Goal: Task Accomplishment & Management: Manage account settings

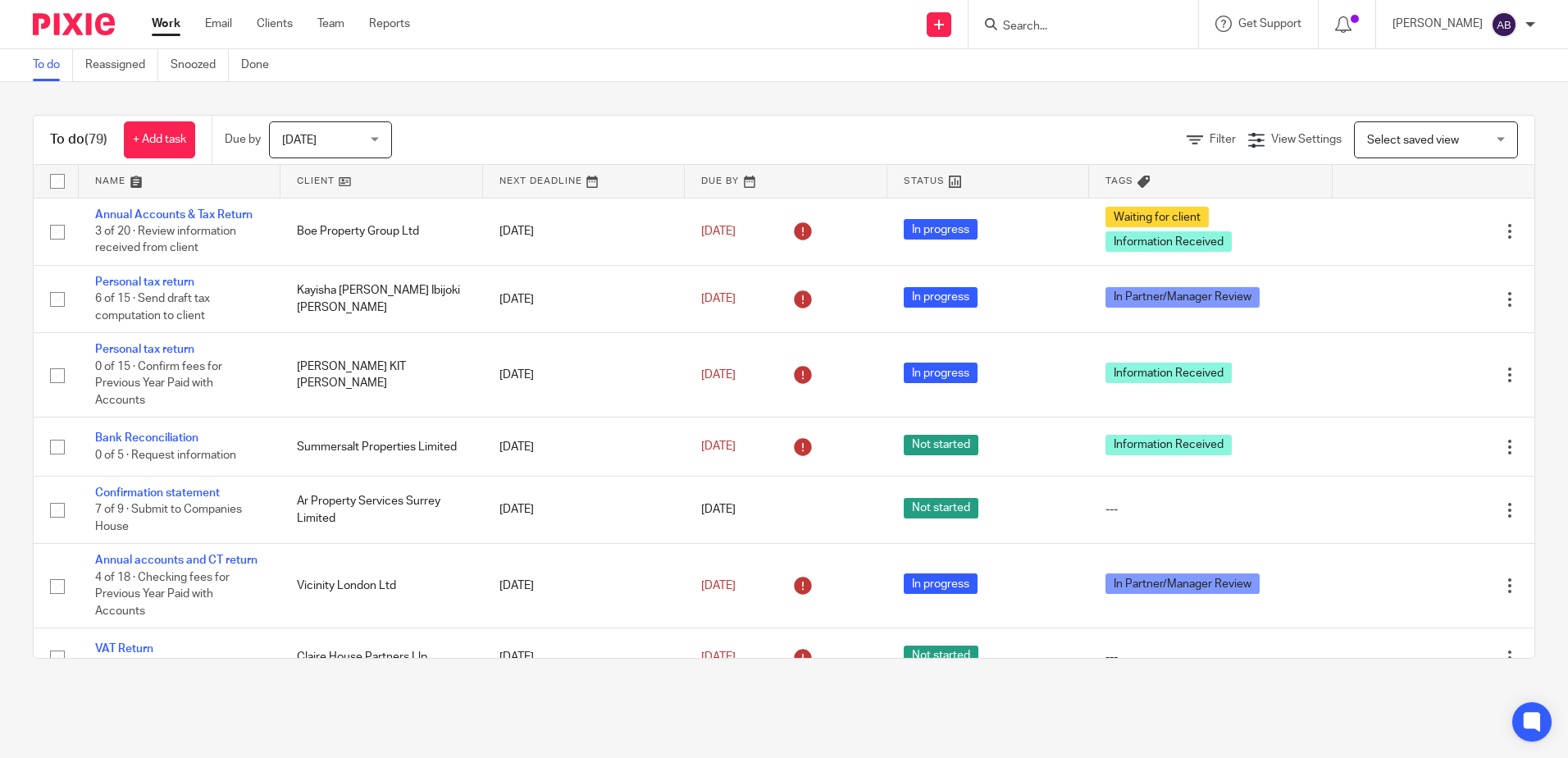
click at [1104, 28] on input "Search" at bounding box center [1075, 27] width 148 height 15
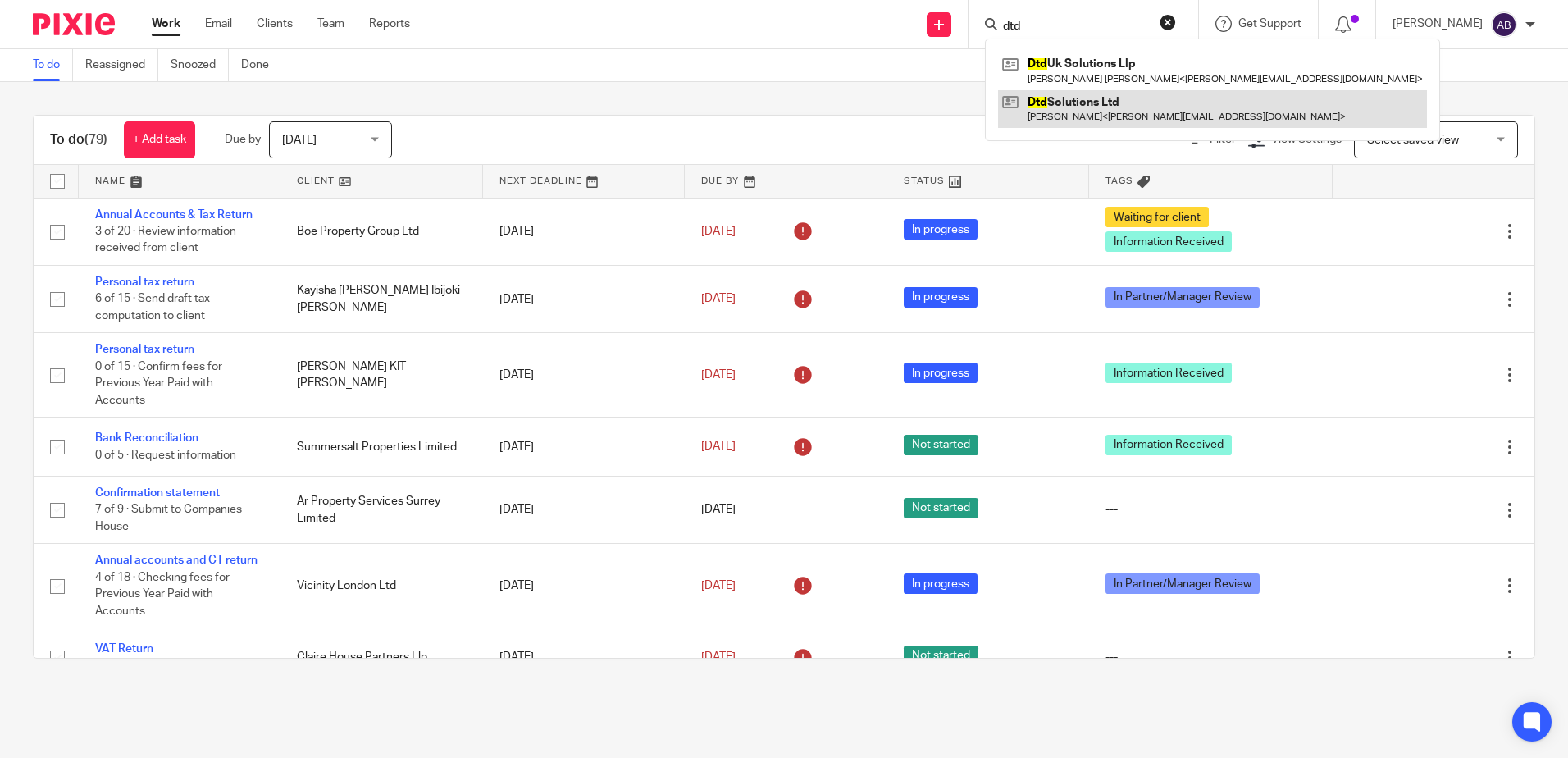
type input "dtd"
click at [1105, 112] on link at bounding box center [1212, 109] width 429 height 38
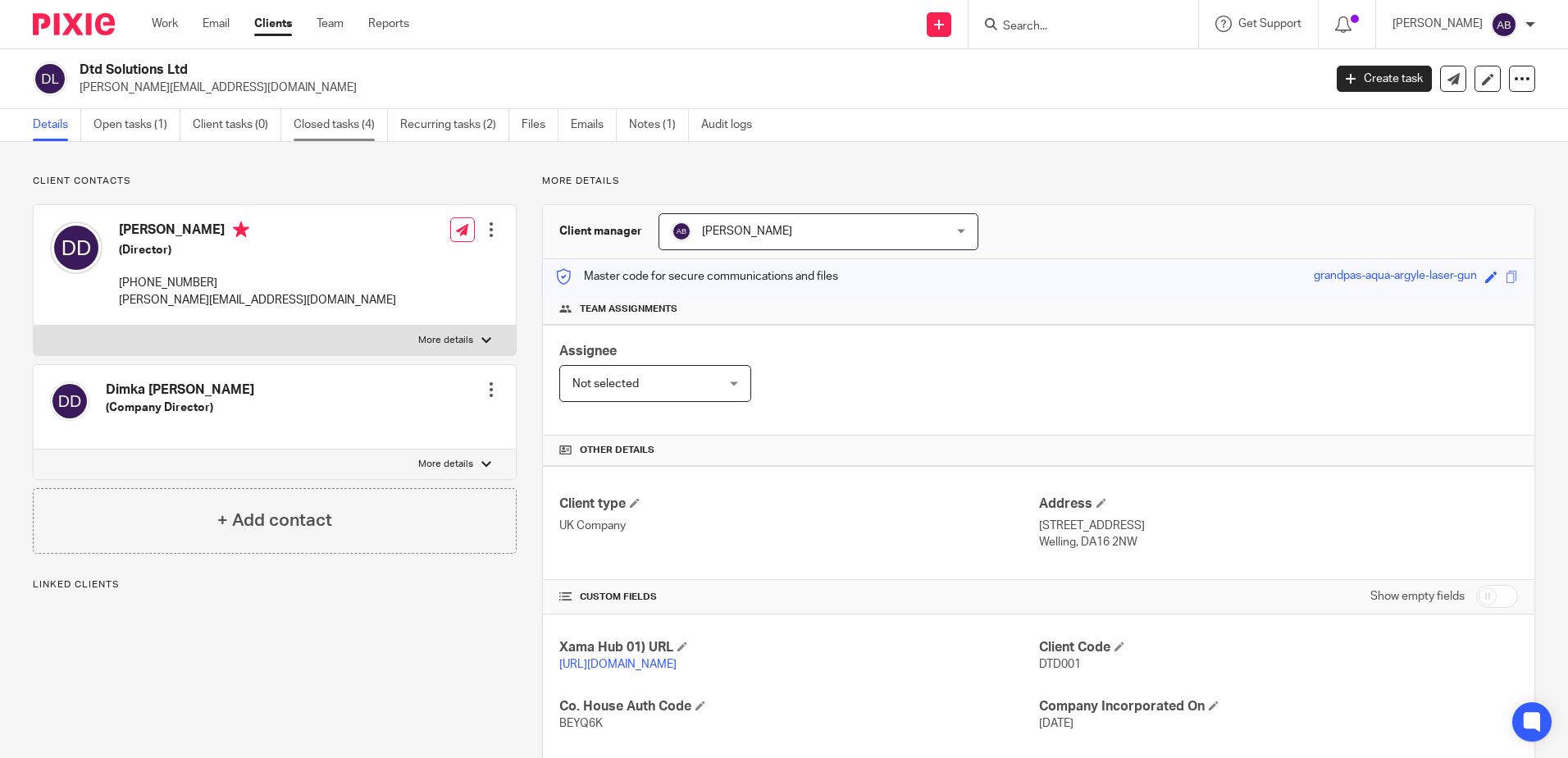
click at [355, 131] on link "Closed tasks (4)" at bounding box center [341, 125] width 95 height 32
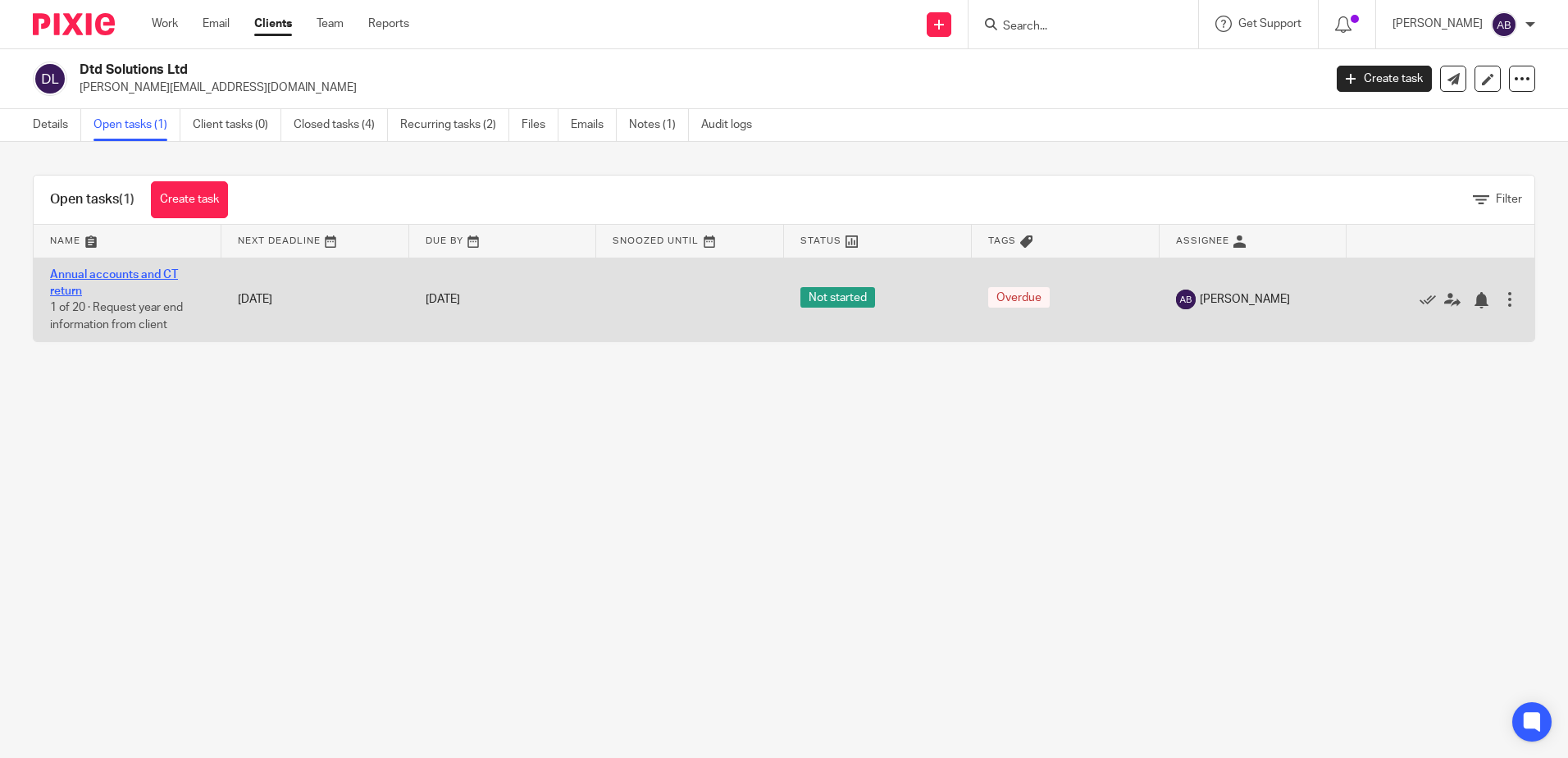
click at [97, 272] on link "Annual accounts and CT return" at bounding box center [114, 282] width 128 height 27
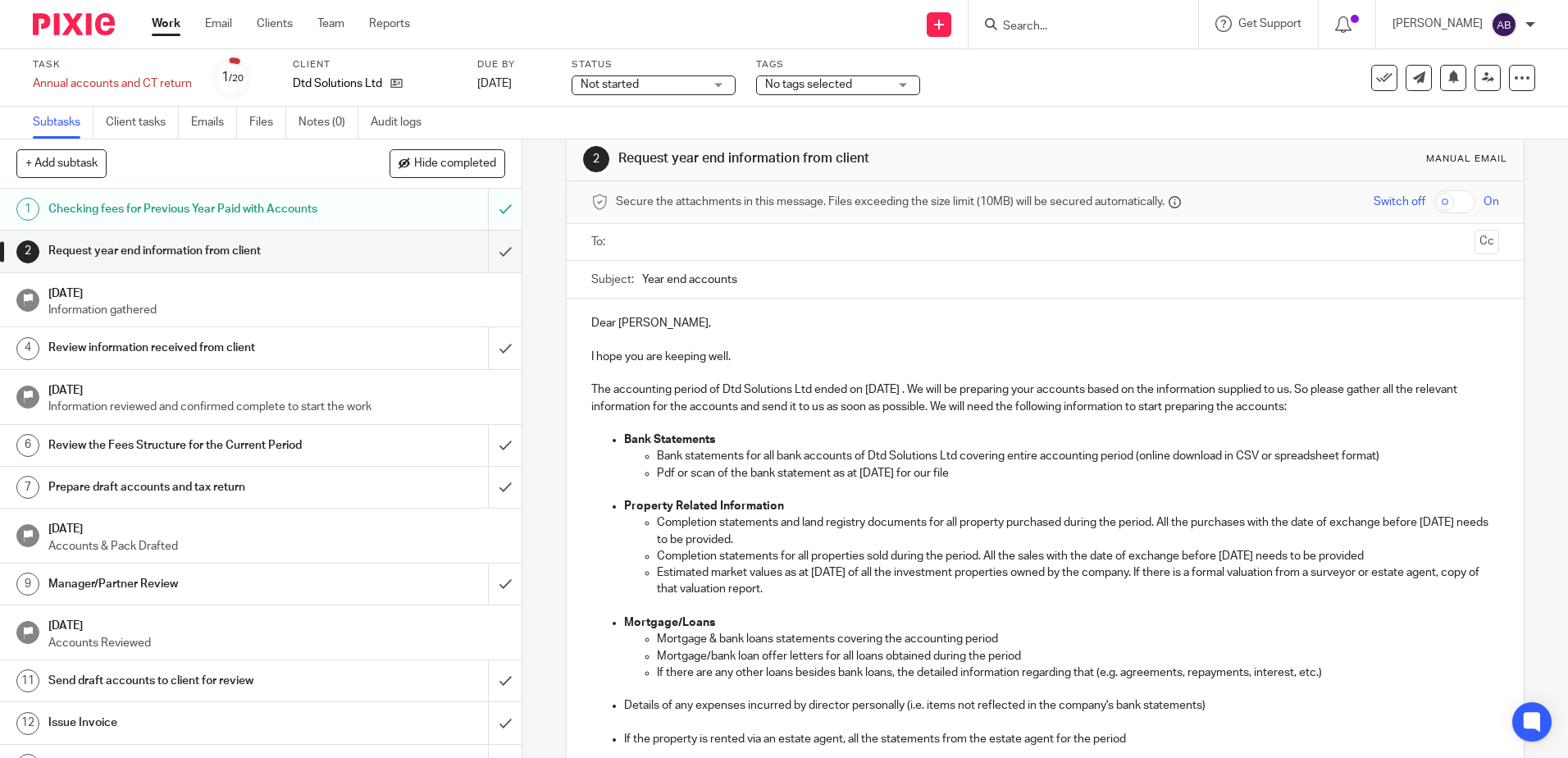
scroll to position [15, 0]
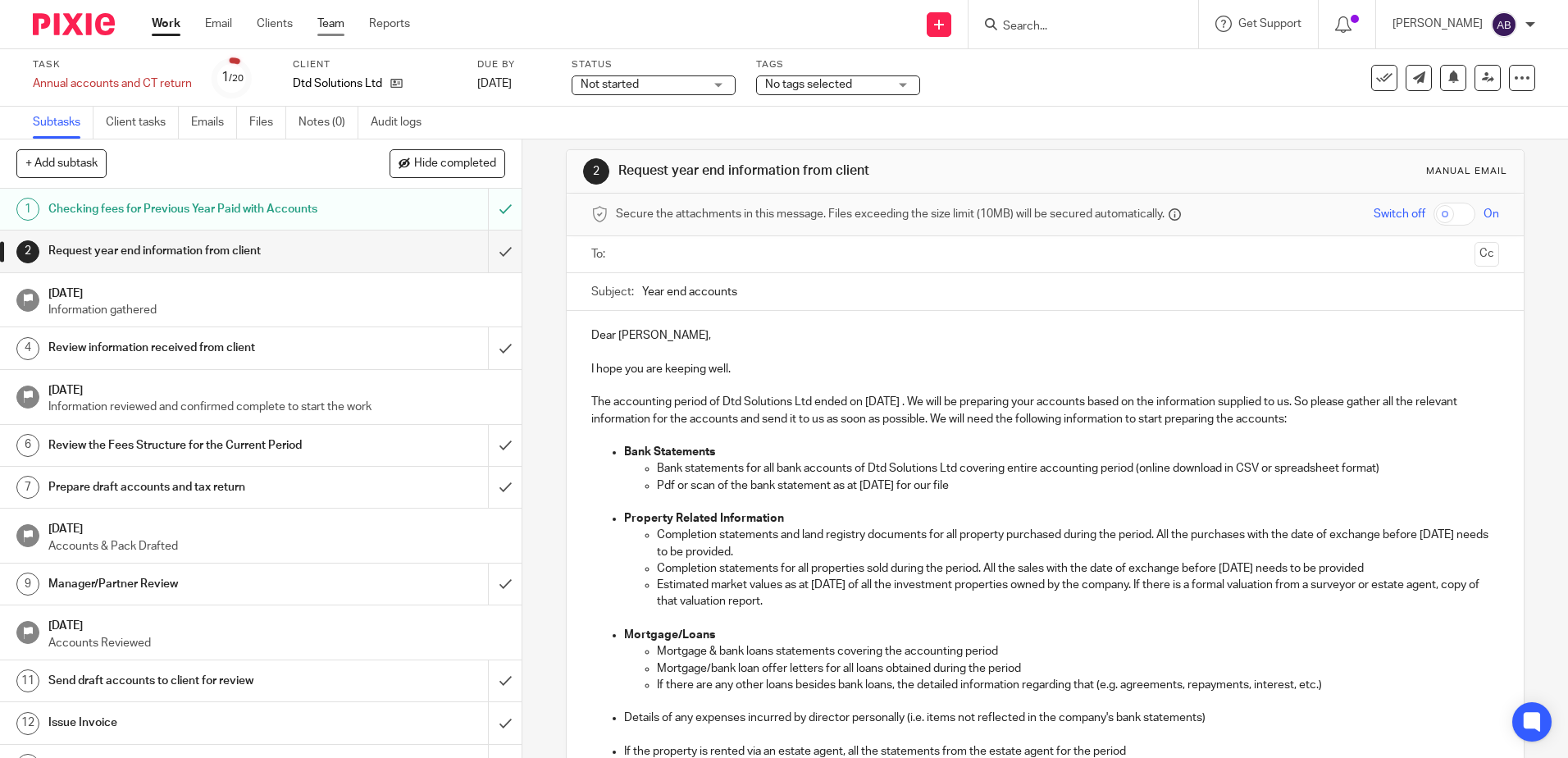
click at [342, 28] on link "Team" at bounding box center [331, 24] width 27 height 17
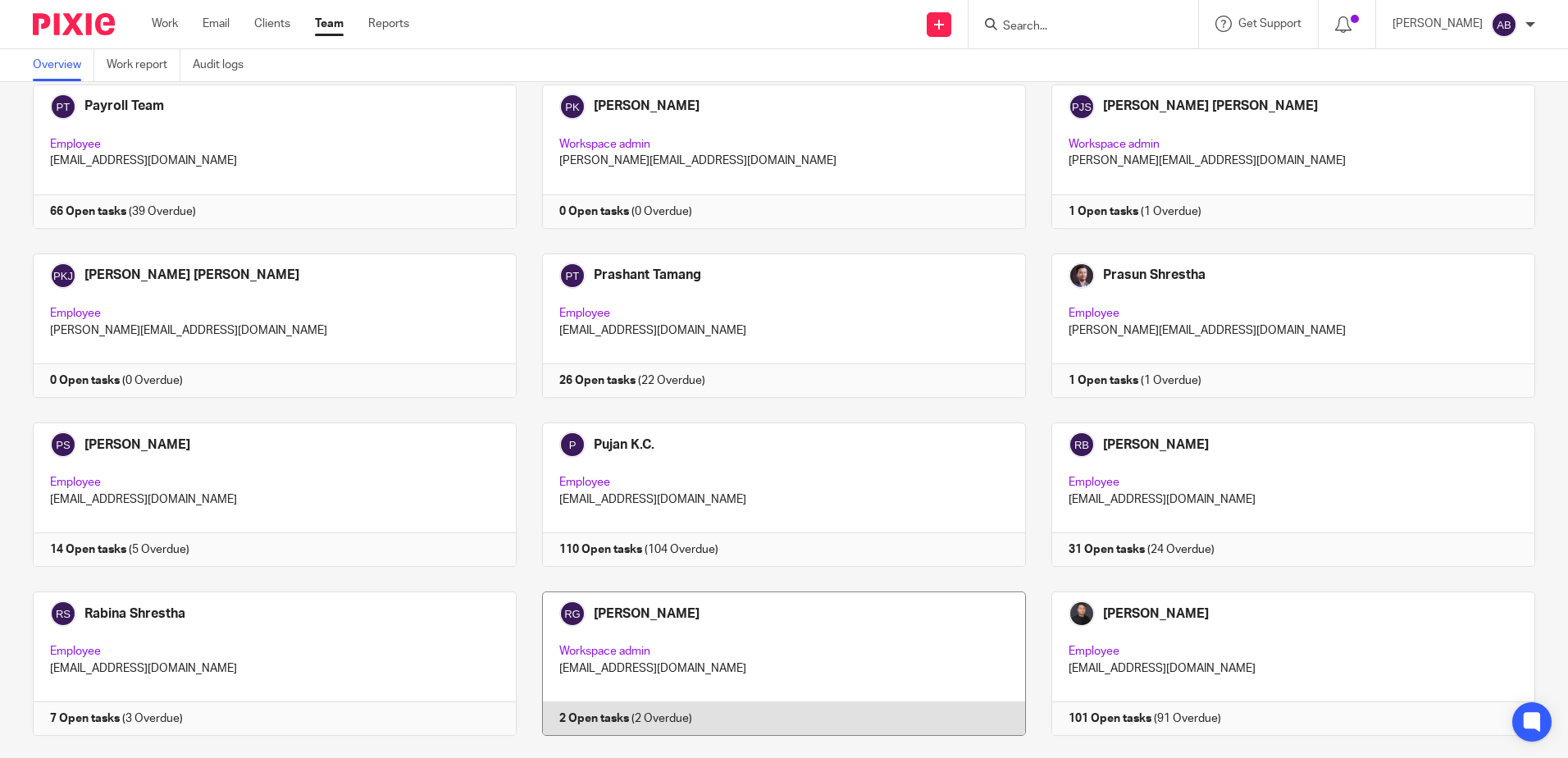
scroll to position [2953, 0]
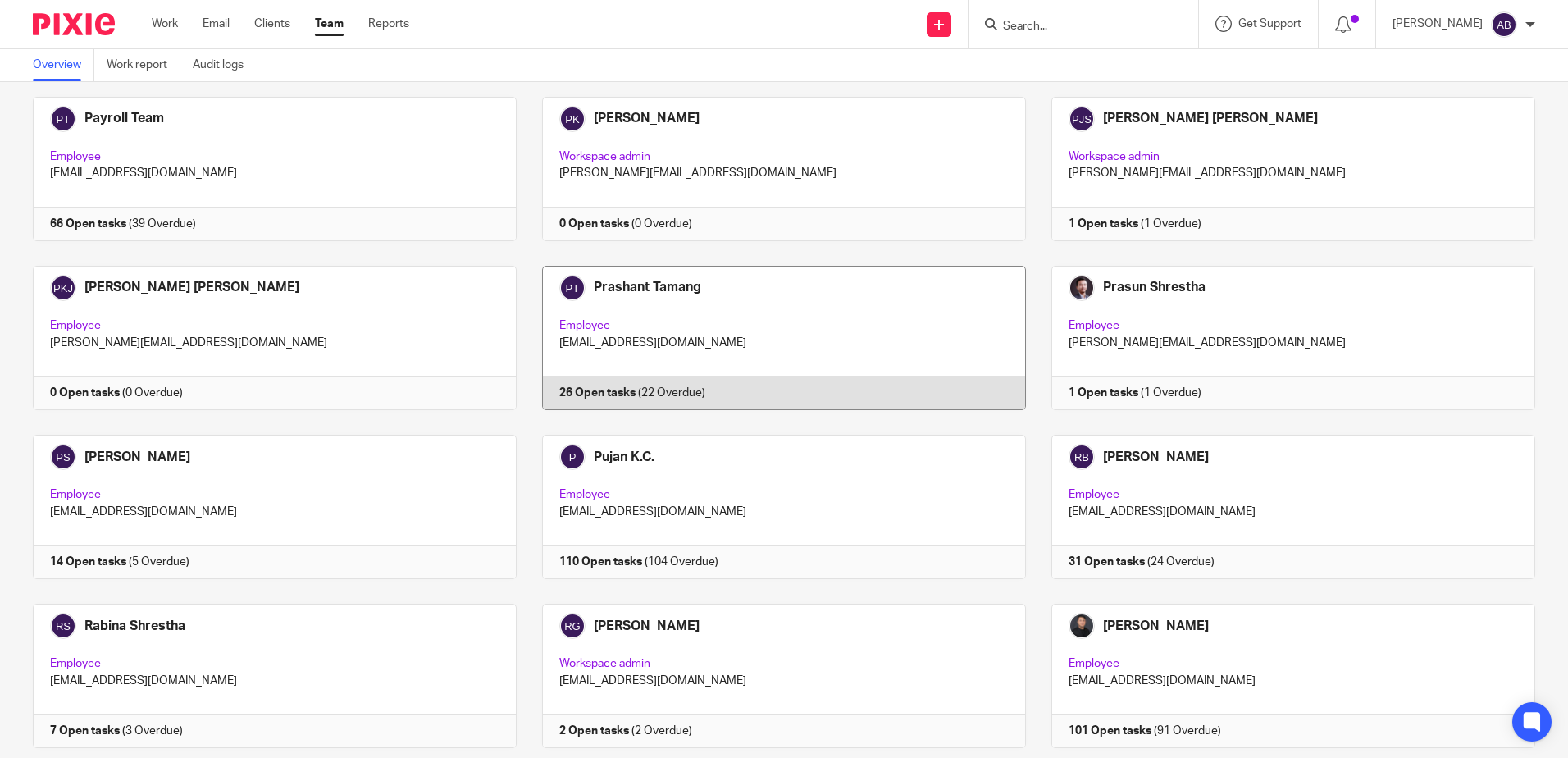
click at [637, 286] on link at bounding box center [771, 337] width 509 height 144
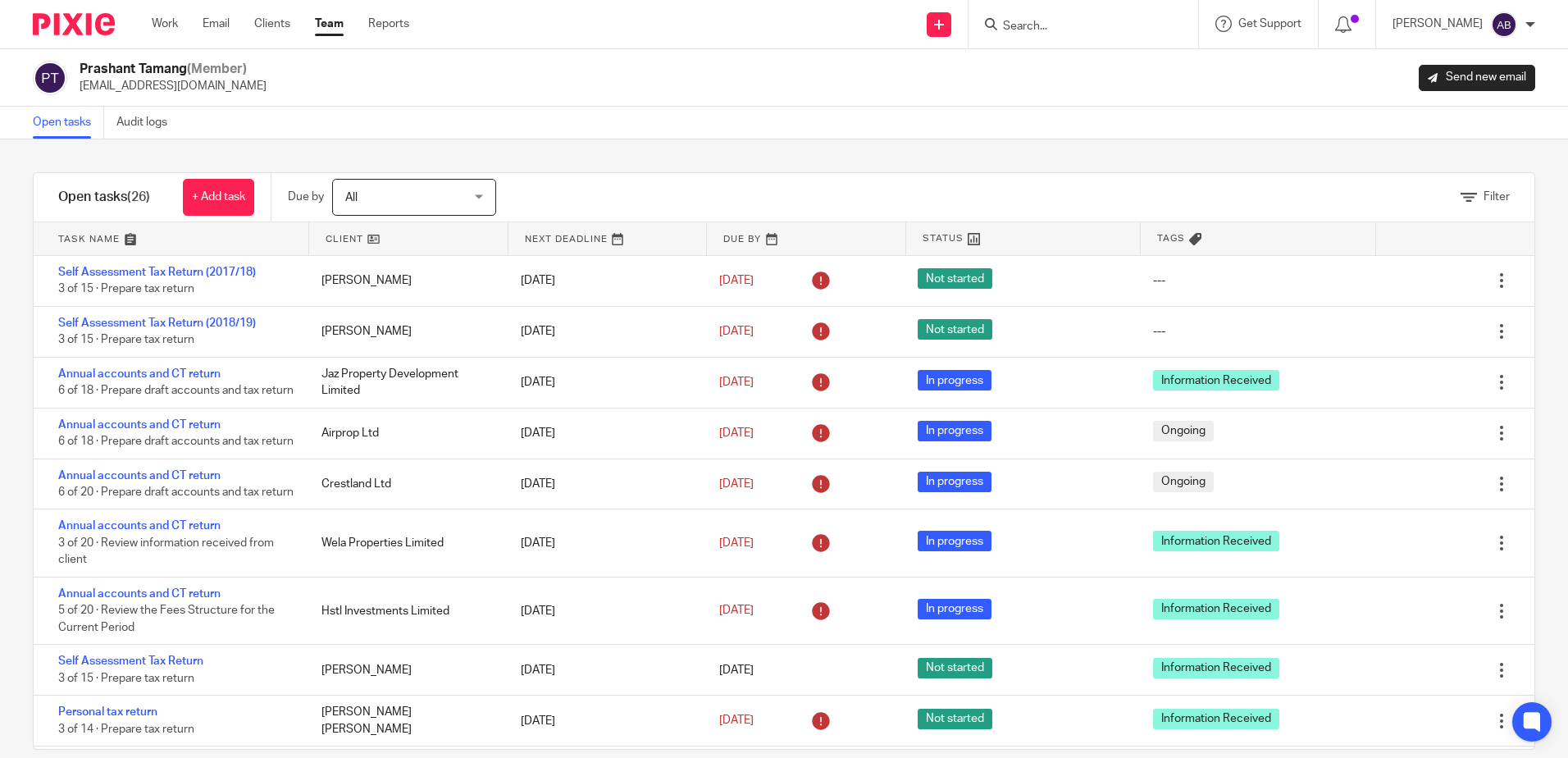
click at [1089, 25] on input "Search" at bounding box center [1075, 27] width 148 height 15
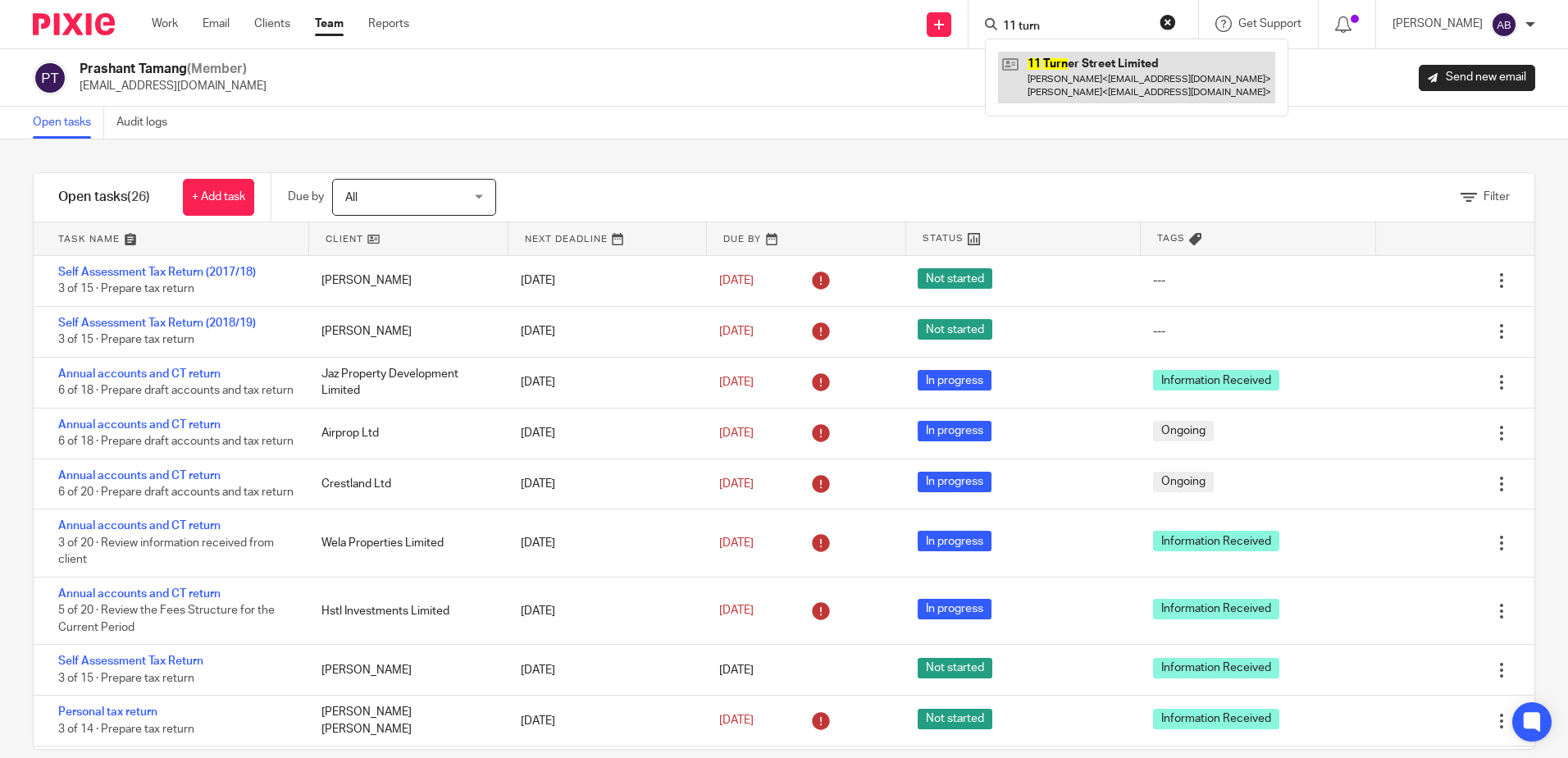
type input "11 turn"
click at [1120, 68] on link at bounding box center [1136, 76] width 277 height 50
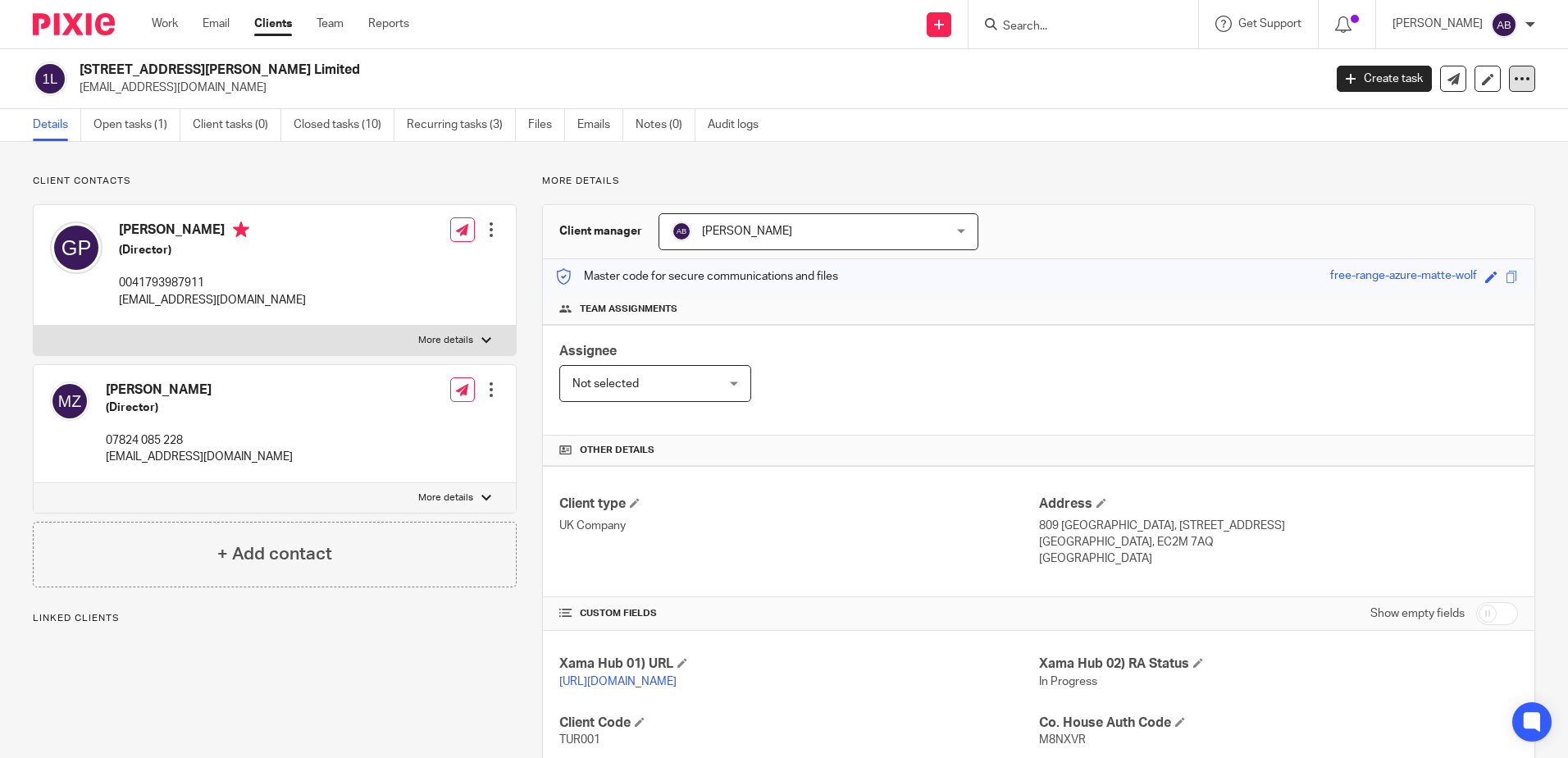
click at [1521, 79] on div at bounding box center [1523, 79] width 27 height 27
click at [123, 122] on link "Open tasks (1)" at bounding box center [137, 125] width 87 height 32
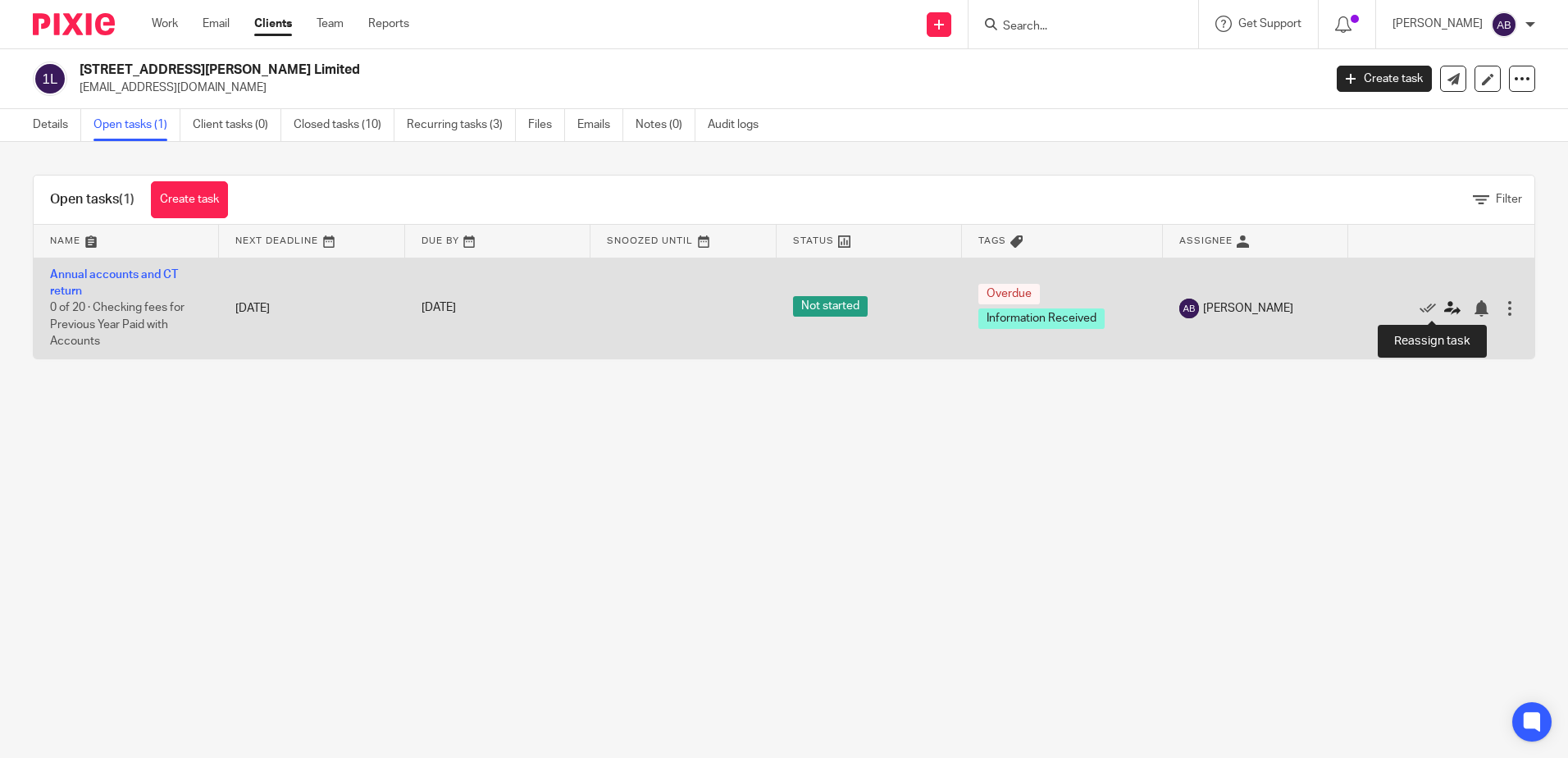
click at [1444, 302] on icon at bounding box center [1452, 308] width 17 height 17
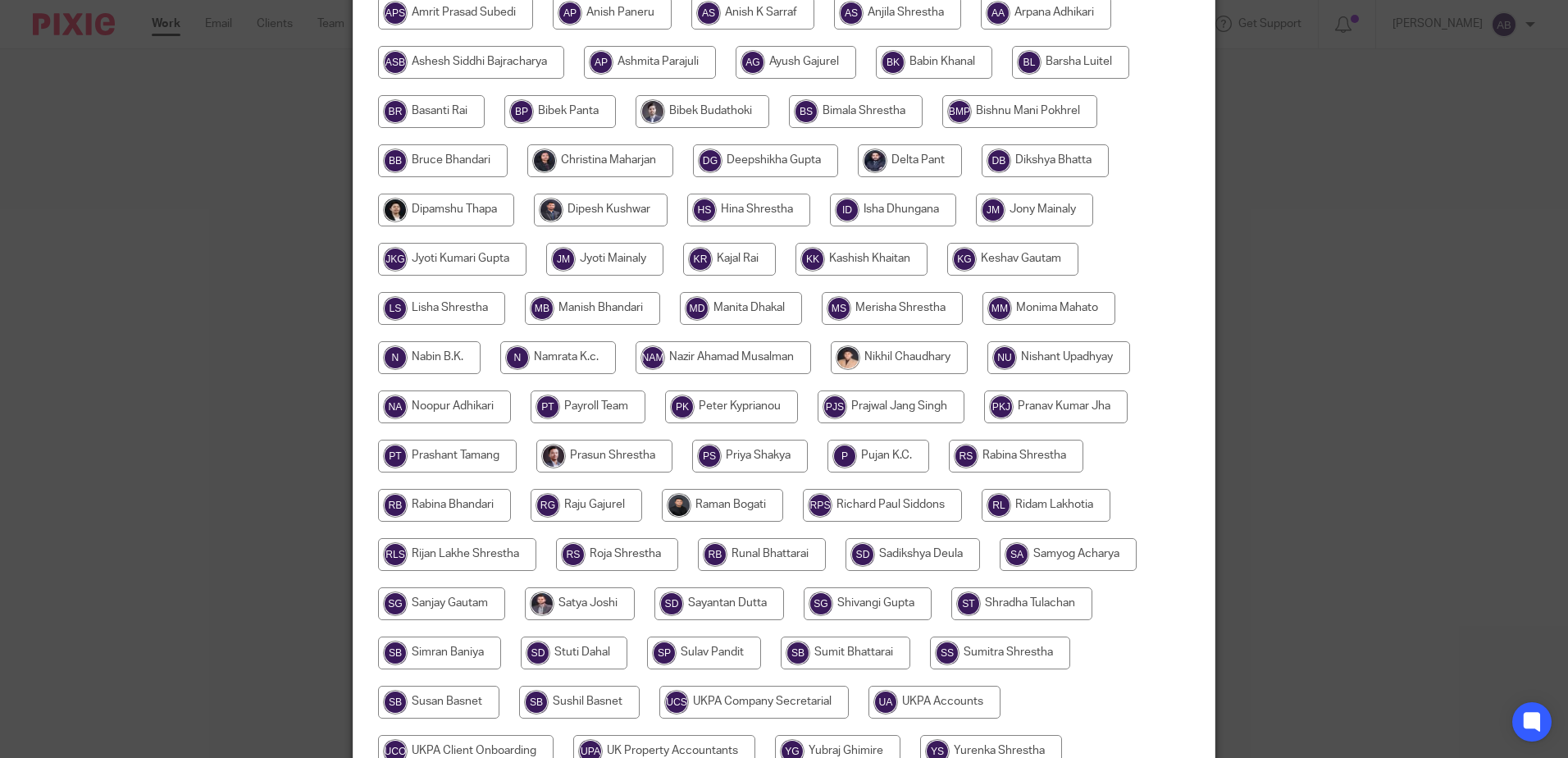
scroll to position [410, 0]
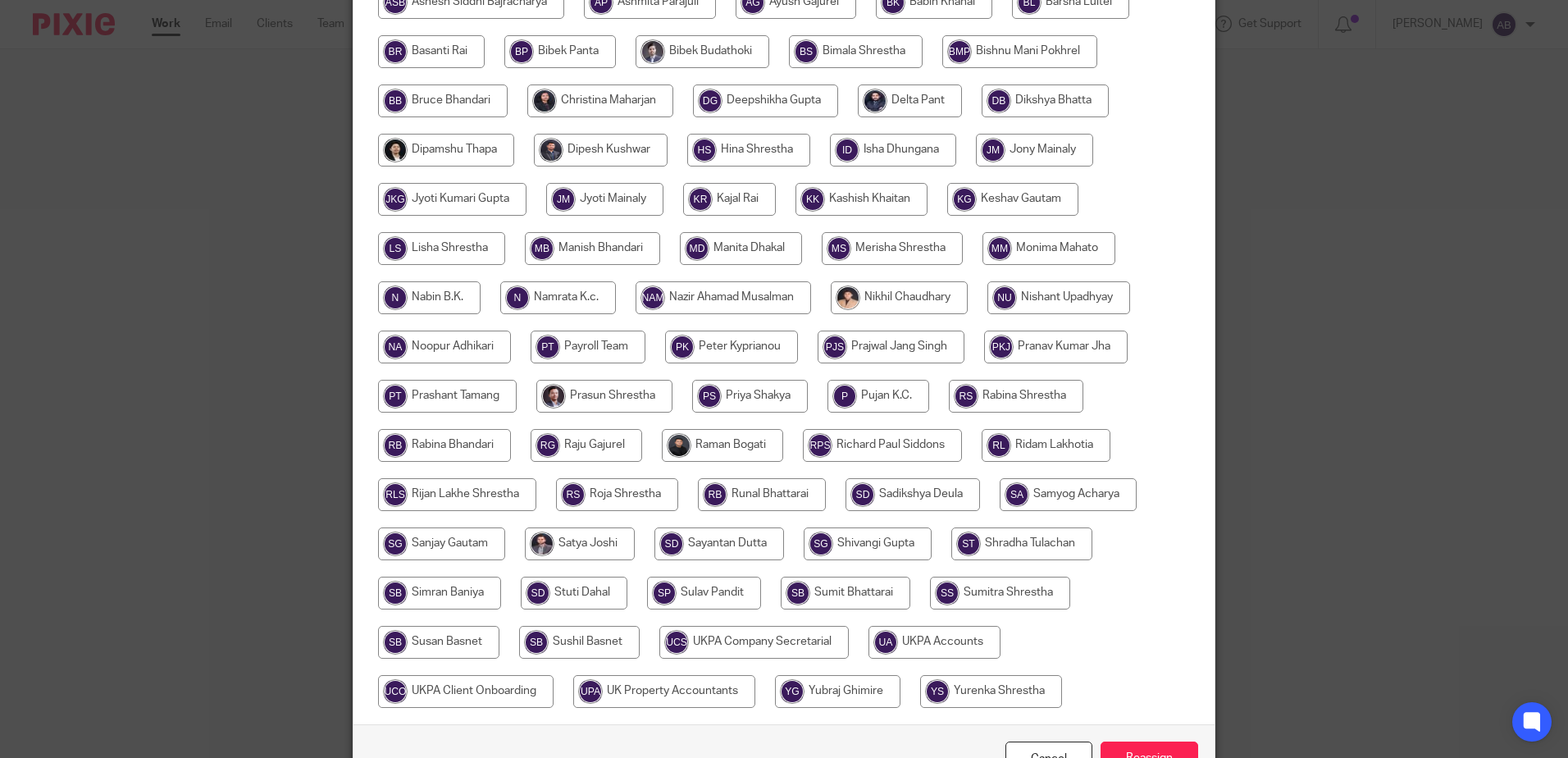
click at [472, 399] on input "radio" at bounding box center [447, 396] width 139 height 33
radio input "true"
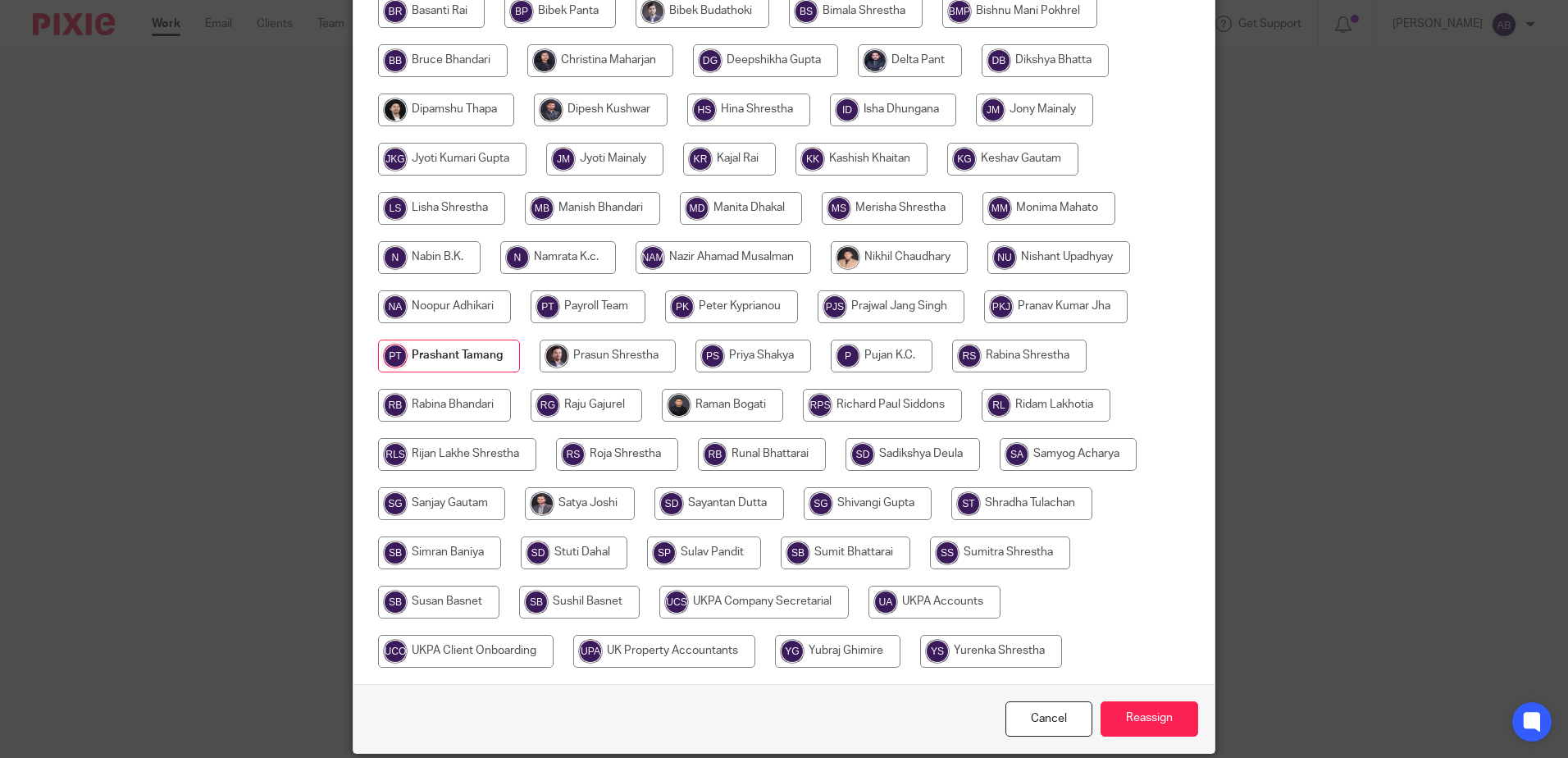
scroll to position [512, 0]
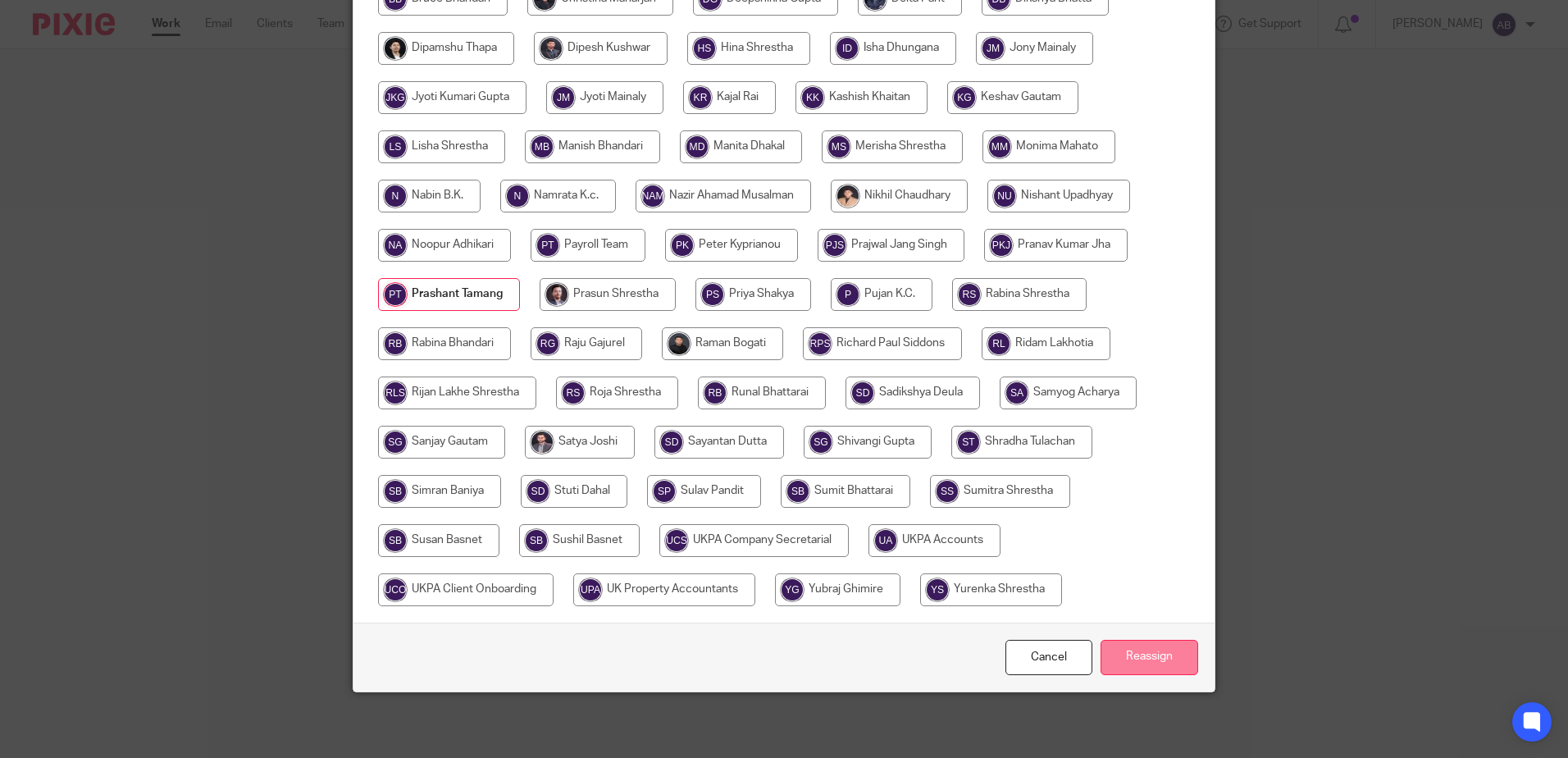
click at [1127, 663] on input "Reassign" at bounding box center [1149, 658] width 97 height 35
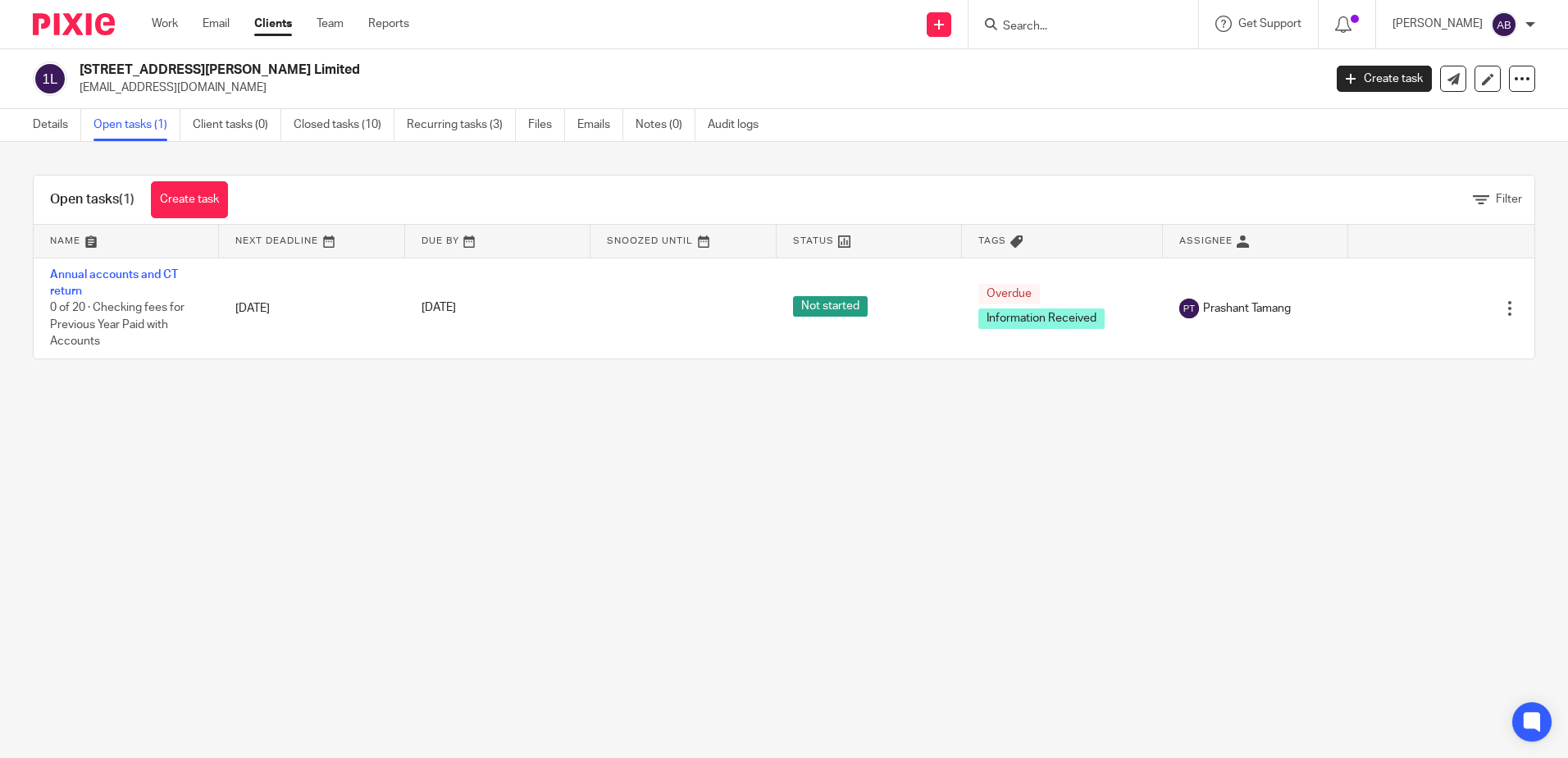
click at [278, 469] on main "[STREET_ADDRESS][PERSON_NAME] Limited [EMAIL_ADDRESS][DOMAIN_NAME] Create task …" at bounding box center [784, 379] width 1568 height 758
click at [1079, 19] on input "Search" at bounding box center [1075, 27] width 148 height 15
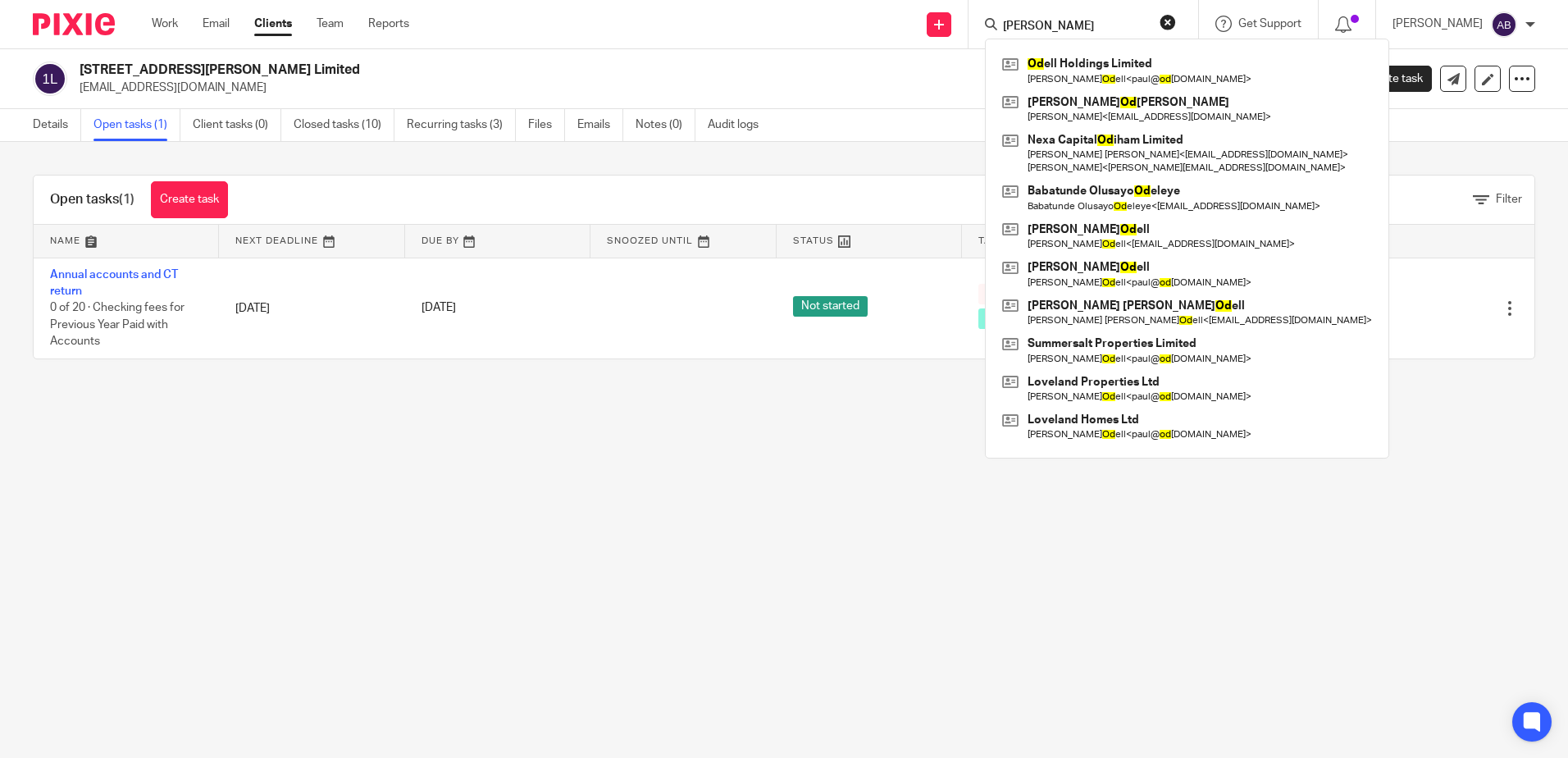
type input "odell"
click button "submit" at bounding box center [0, 0] width 0 height 0
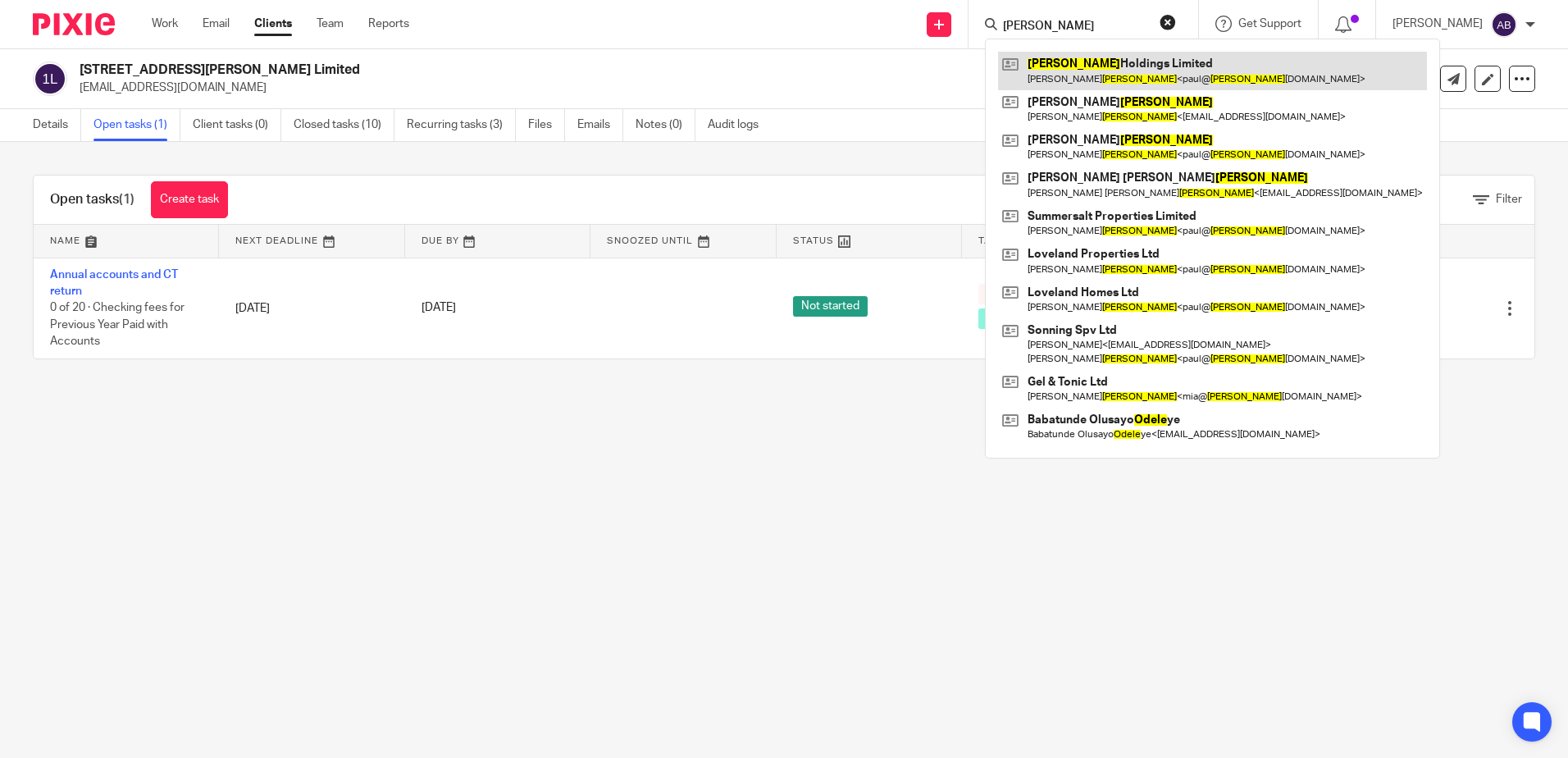
click at [1101, 55] on link at bounding box center [1212, 70] width 429 height 38
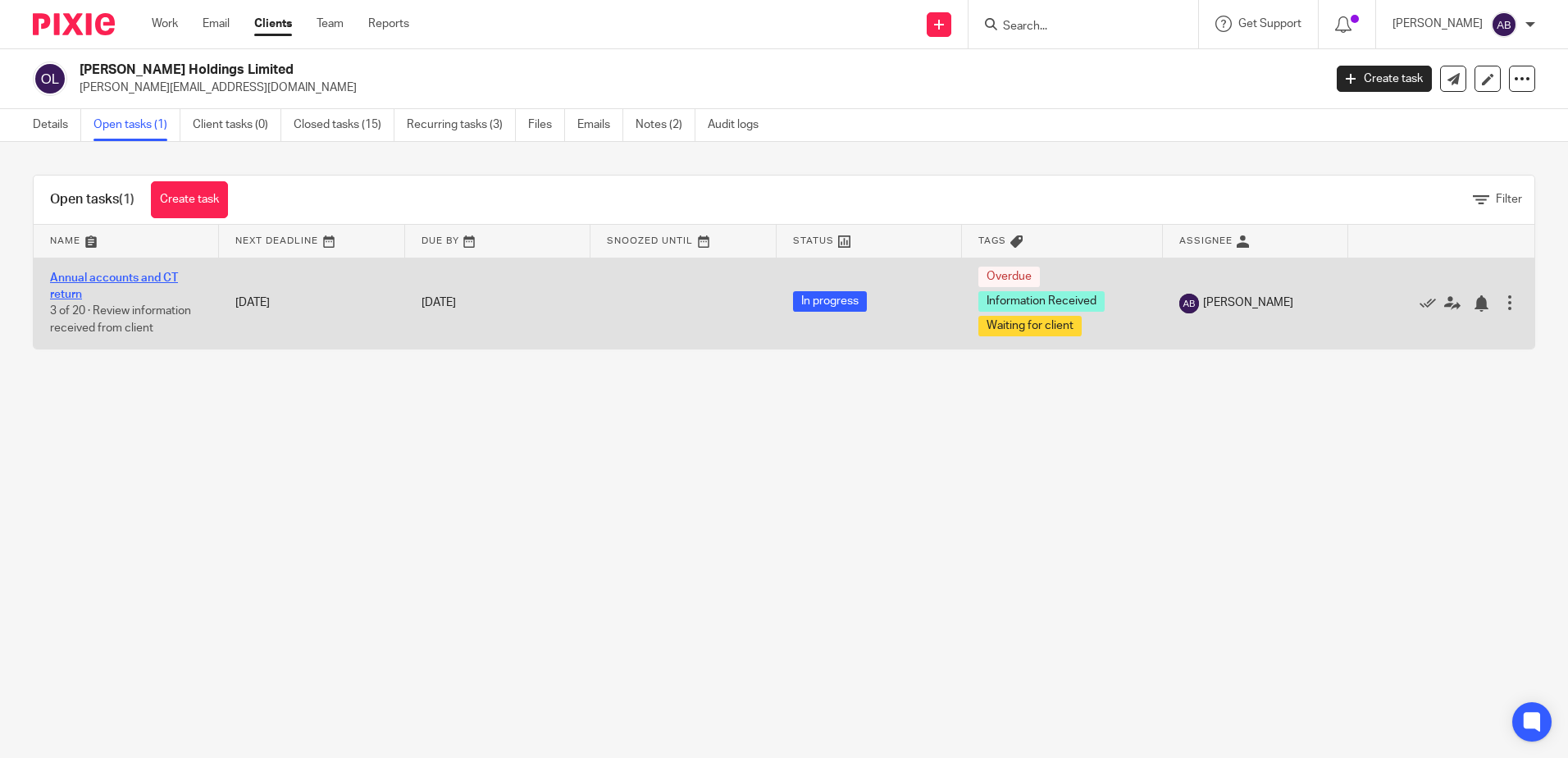
click at [92, 280] on link "Annual accounts and CT return" at bounding box center [114, 286] width 128 height 27
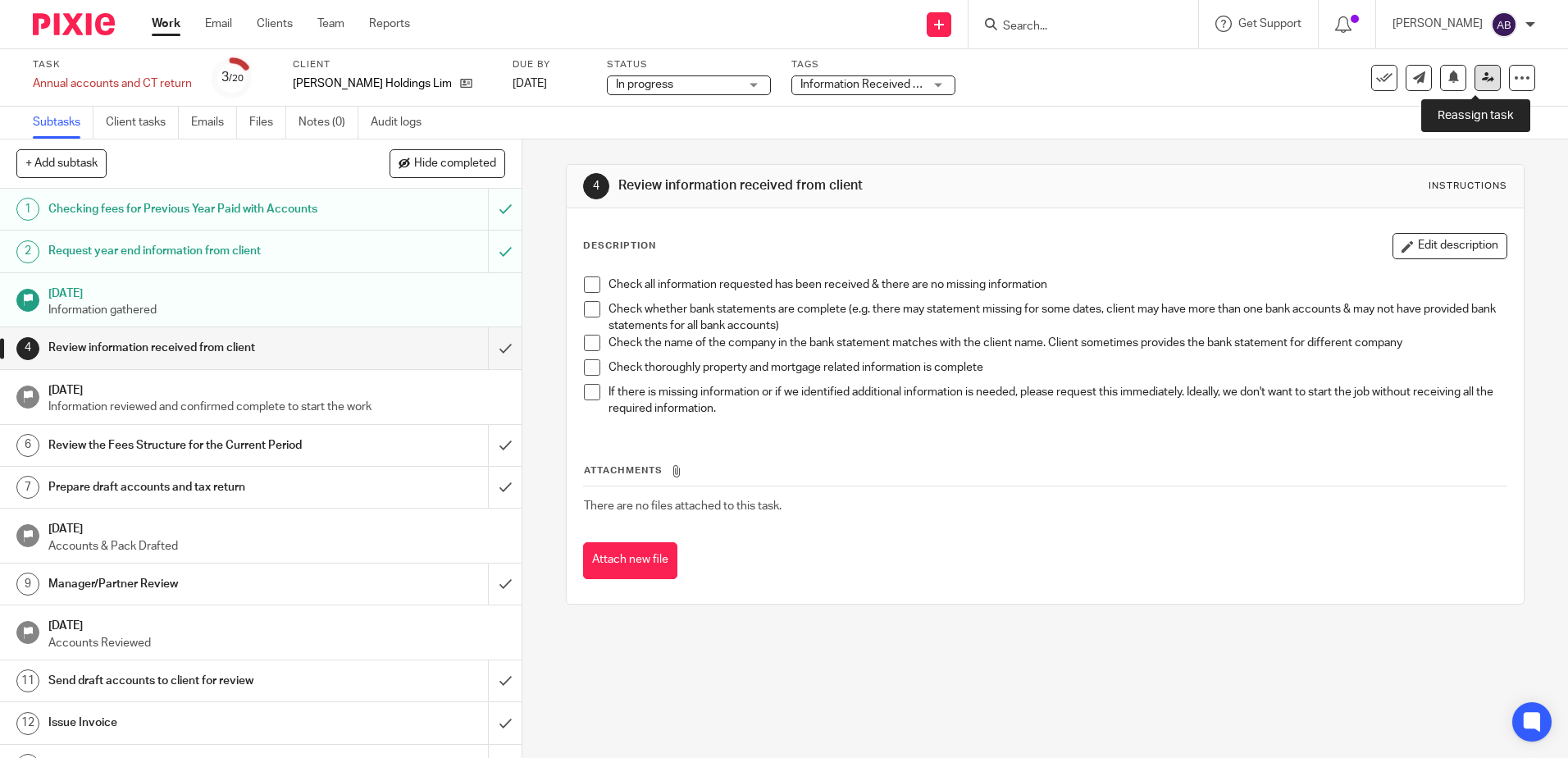
click at [1482, 73] on icon at bounding box center [1488, 78] width 12 height 12
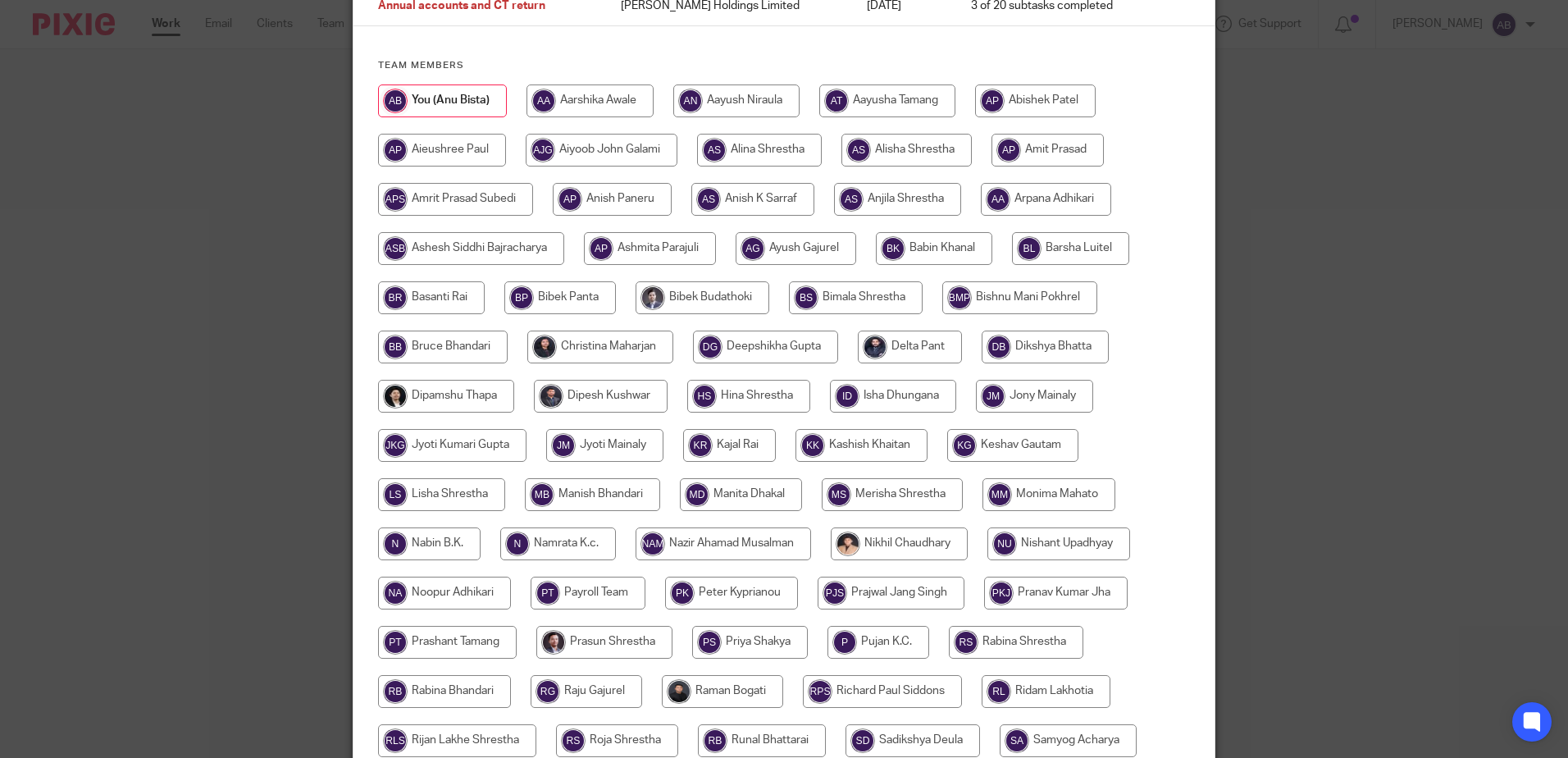
scroll to position [329, 0]
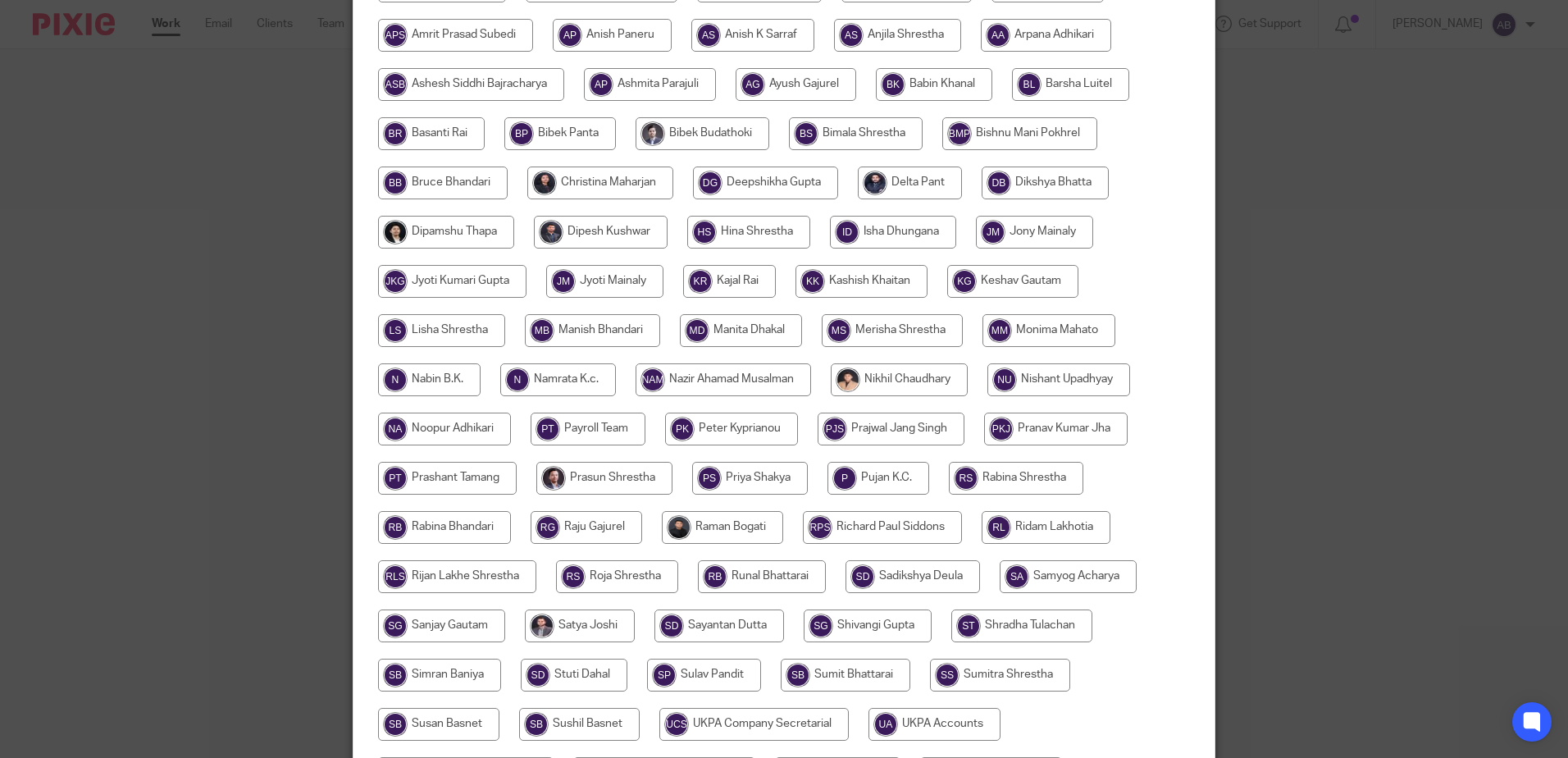
click at [444, 463] on input "radio" at bounding box center [447, 478] width 139 height 33
radio input "true"
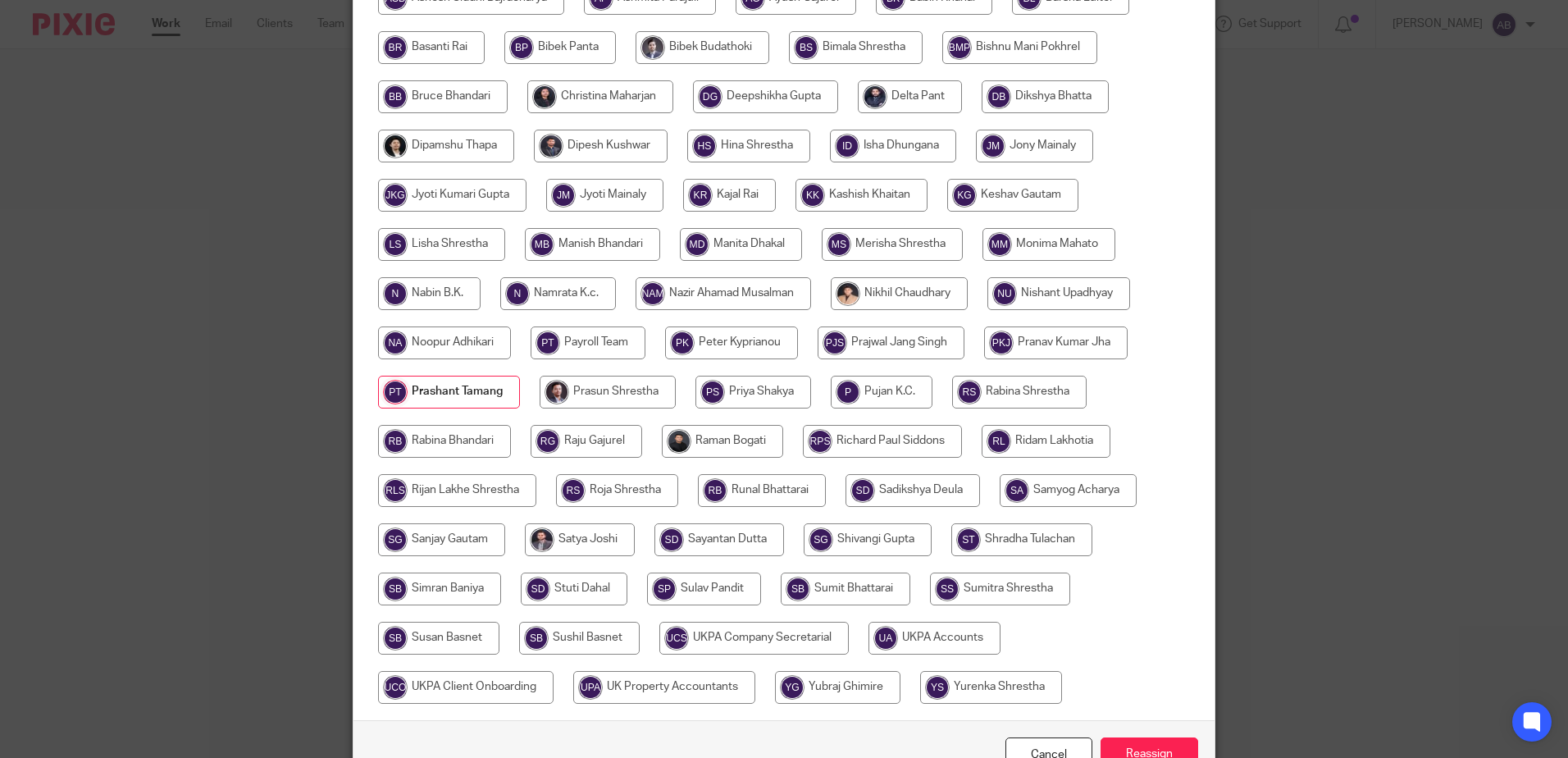
scroll to position [512, 0]
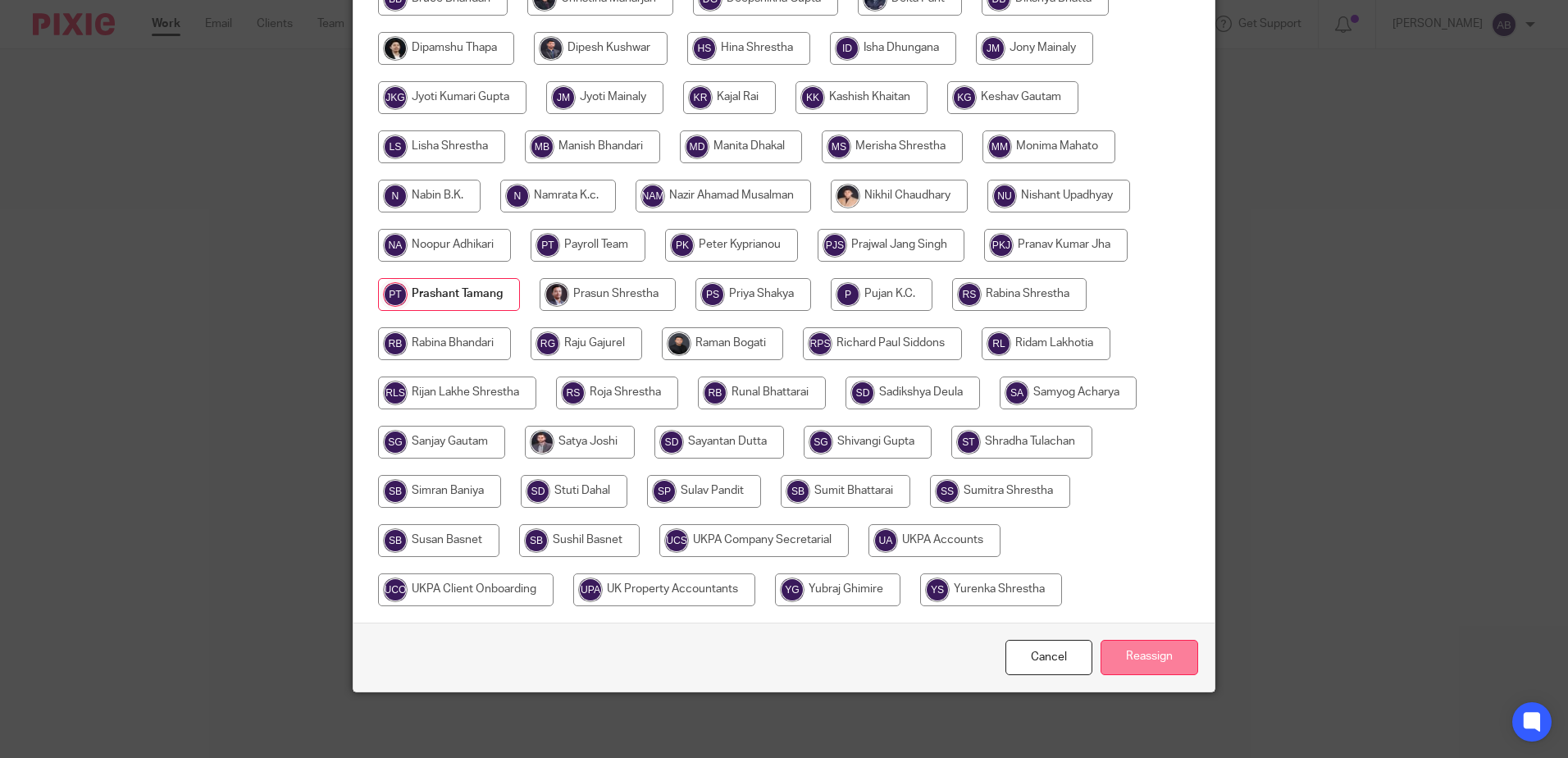
click at [1134, 664] on input "Reassign" at bounding box center [1149, 658] width 97 height 35
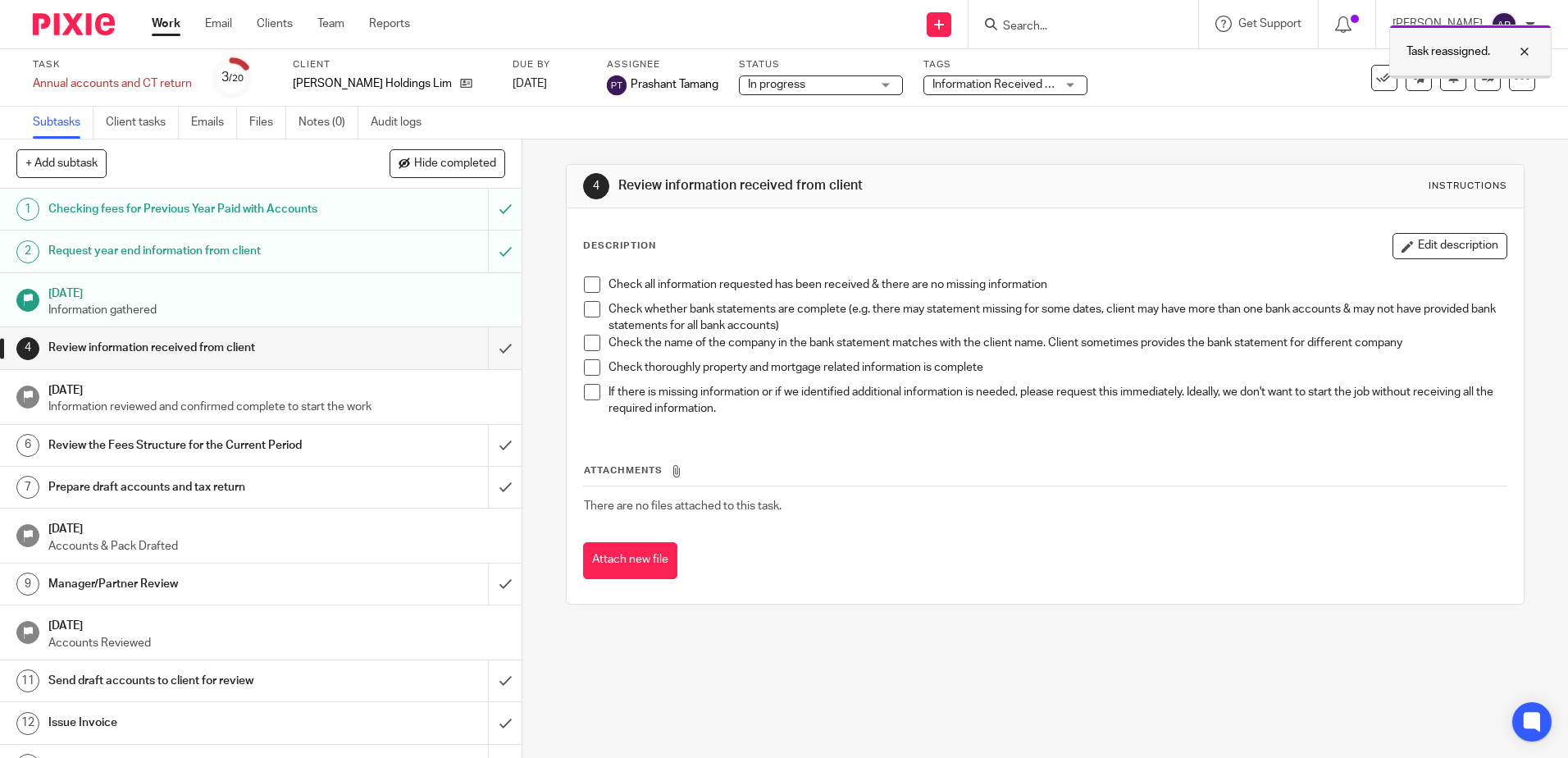
click at [1523, 55] on div at bounding box center [1512, 51] width 44 height 19
click at [159, 32] on link "Work" at bounding box center [166, 24] width 28 height 17
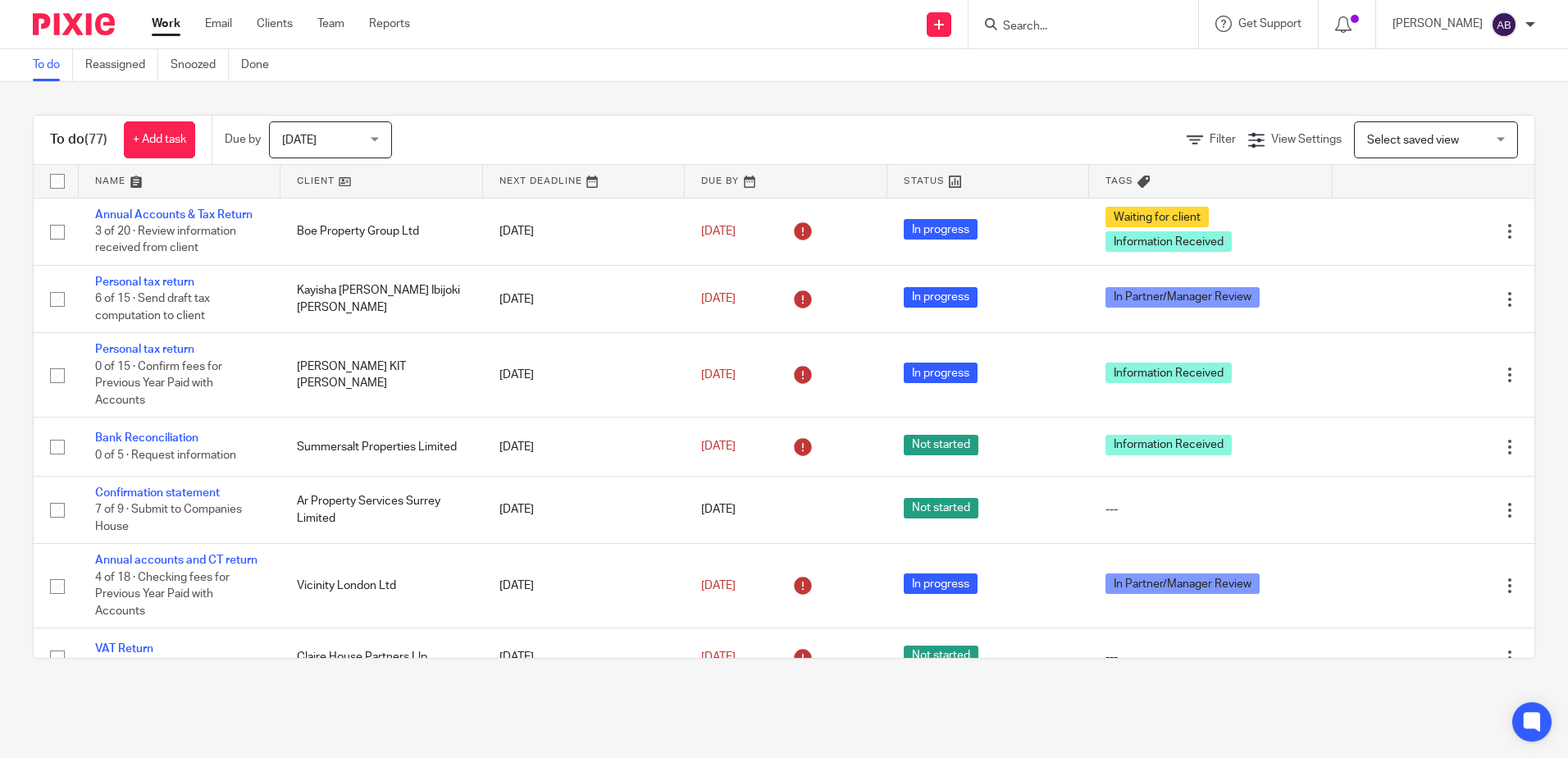
click at [1089, 27] on input "Search" at bounding box center [1075, 27] width 148 height 15
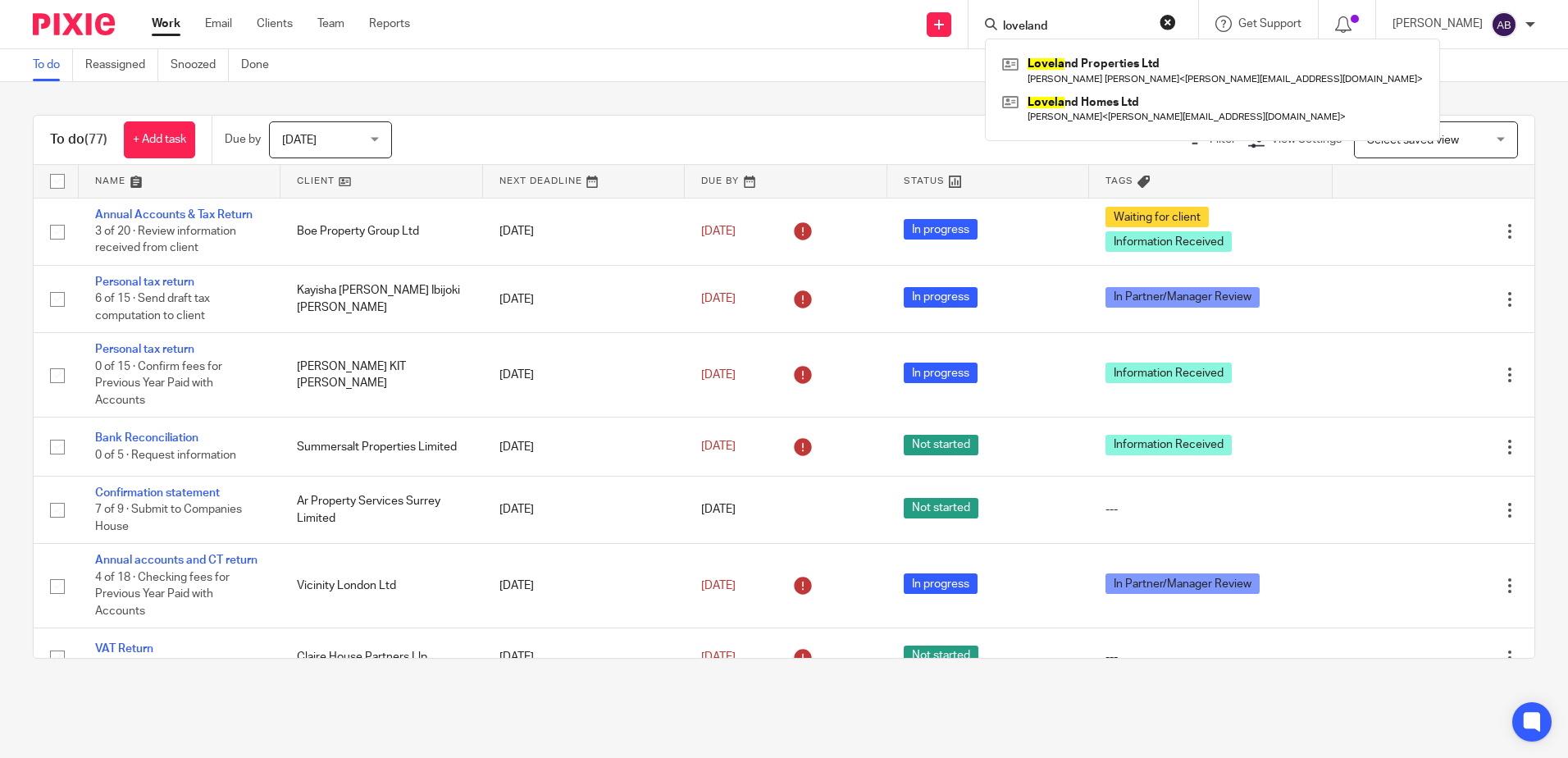
type input "loveland"
click button "submit" at bounding box center [0, 0] width 0 height 0
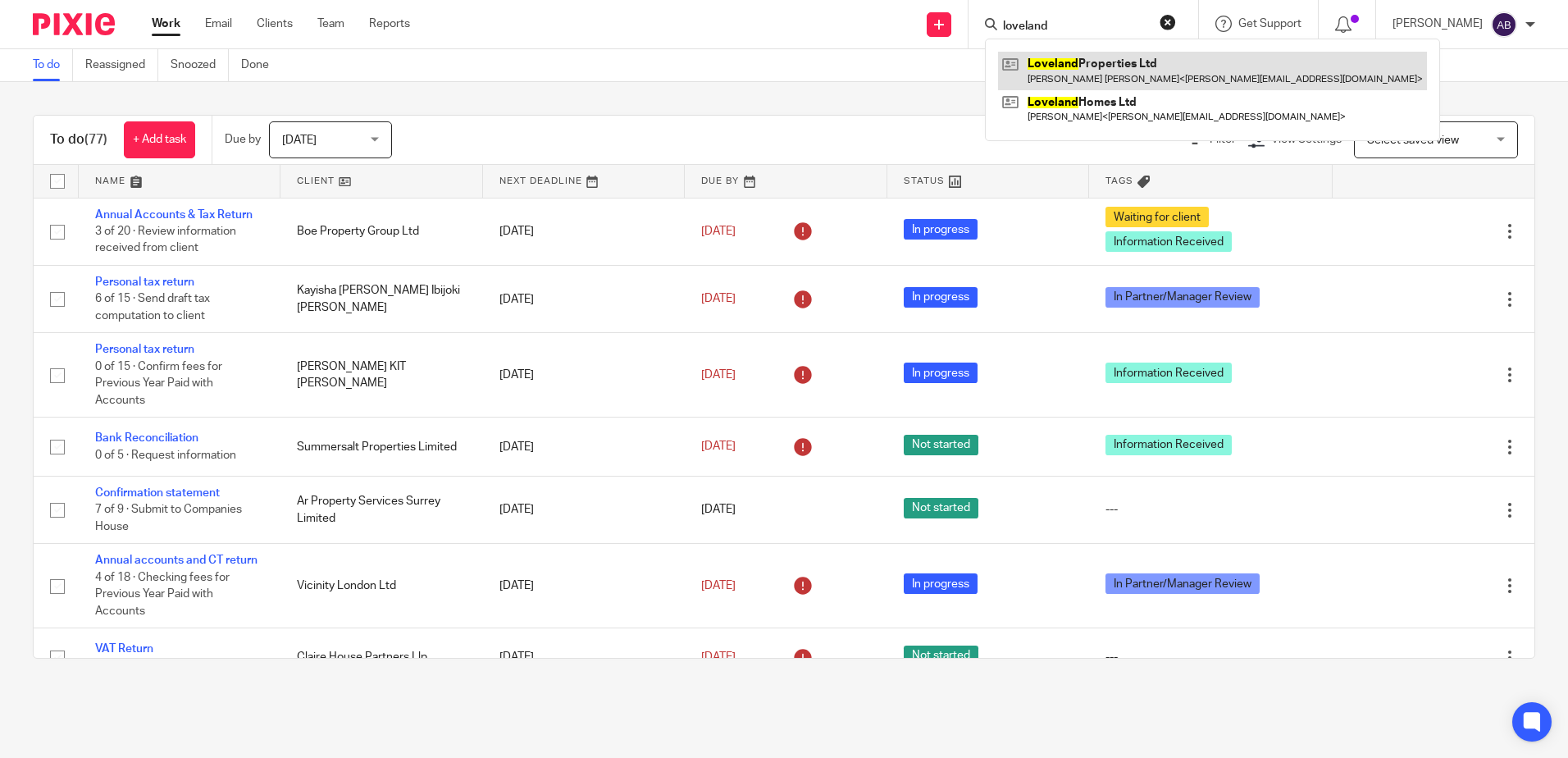
click at [1109, 68] on link at bounding box center [1212, 70] width 429 height 38
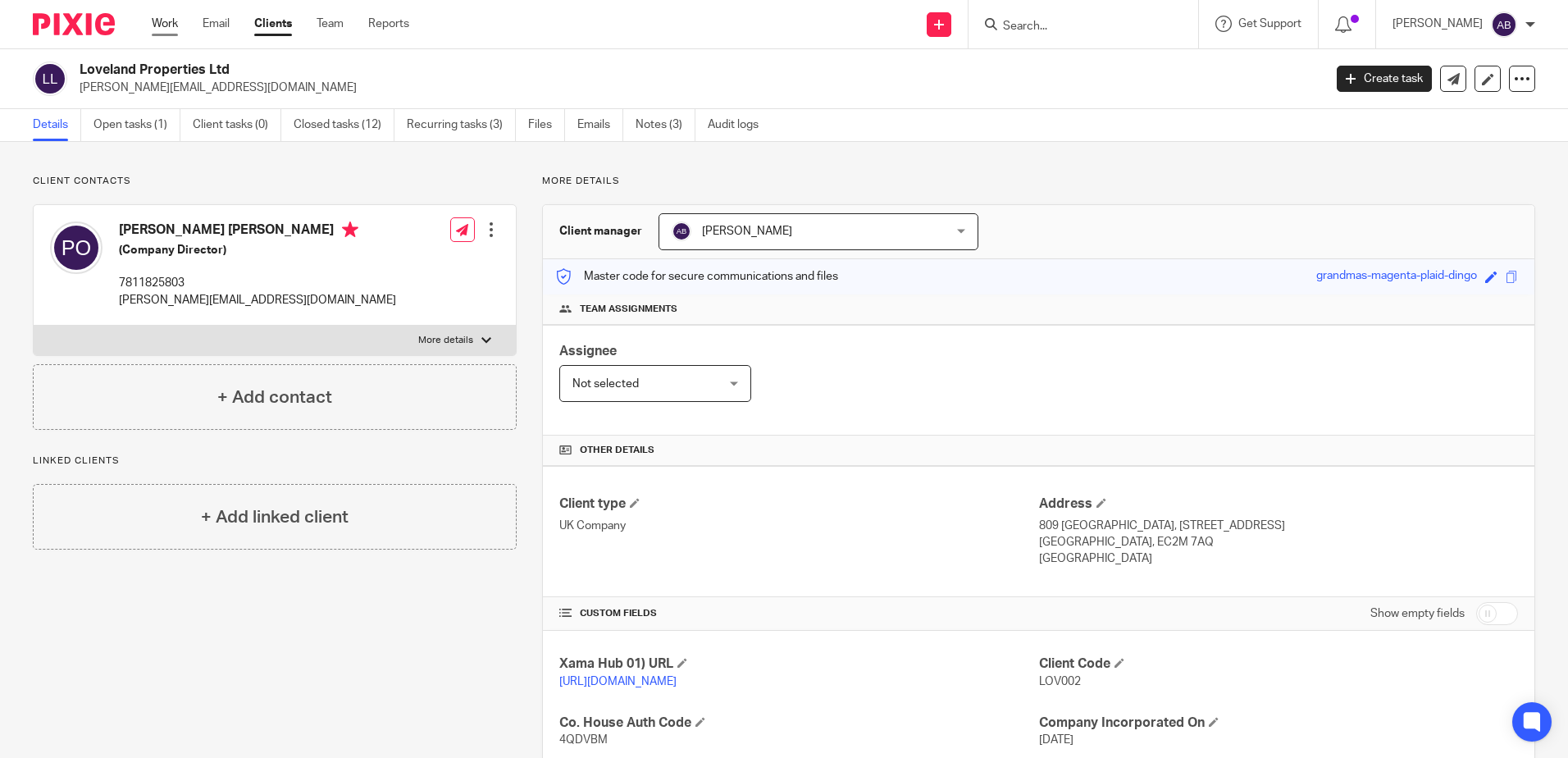
click at [162, 19] on link "Work" at bounding box center [165, 24] width 27 height 17
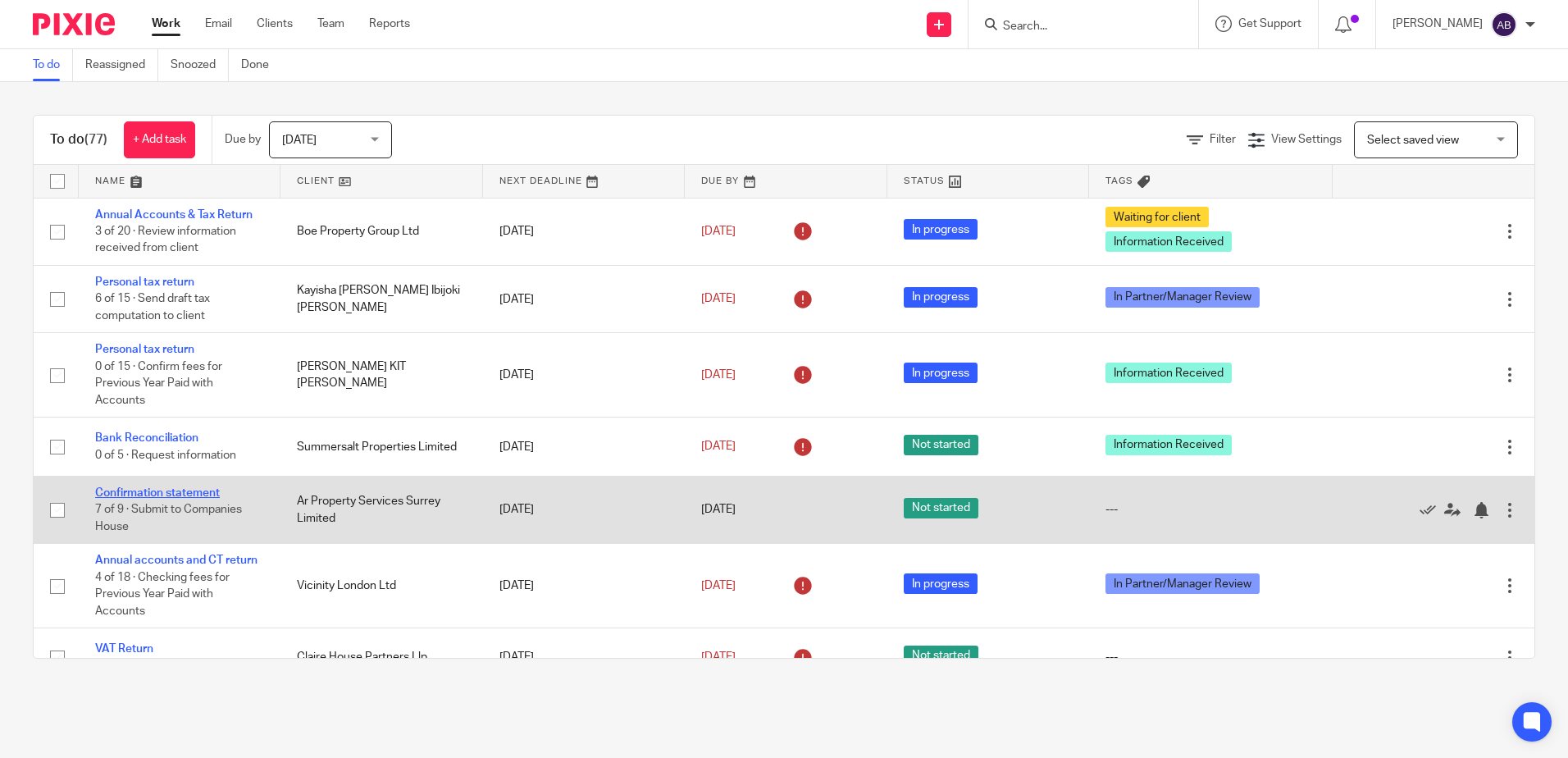
click at [164, 491] on link "Confirmation statement" at bounding box center [157, 492] width 125 height 12
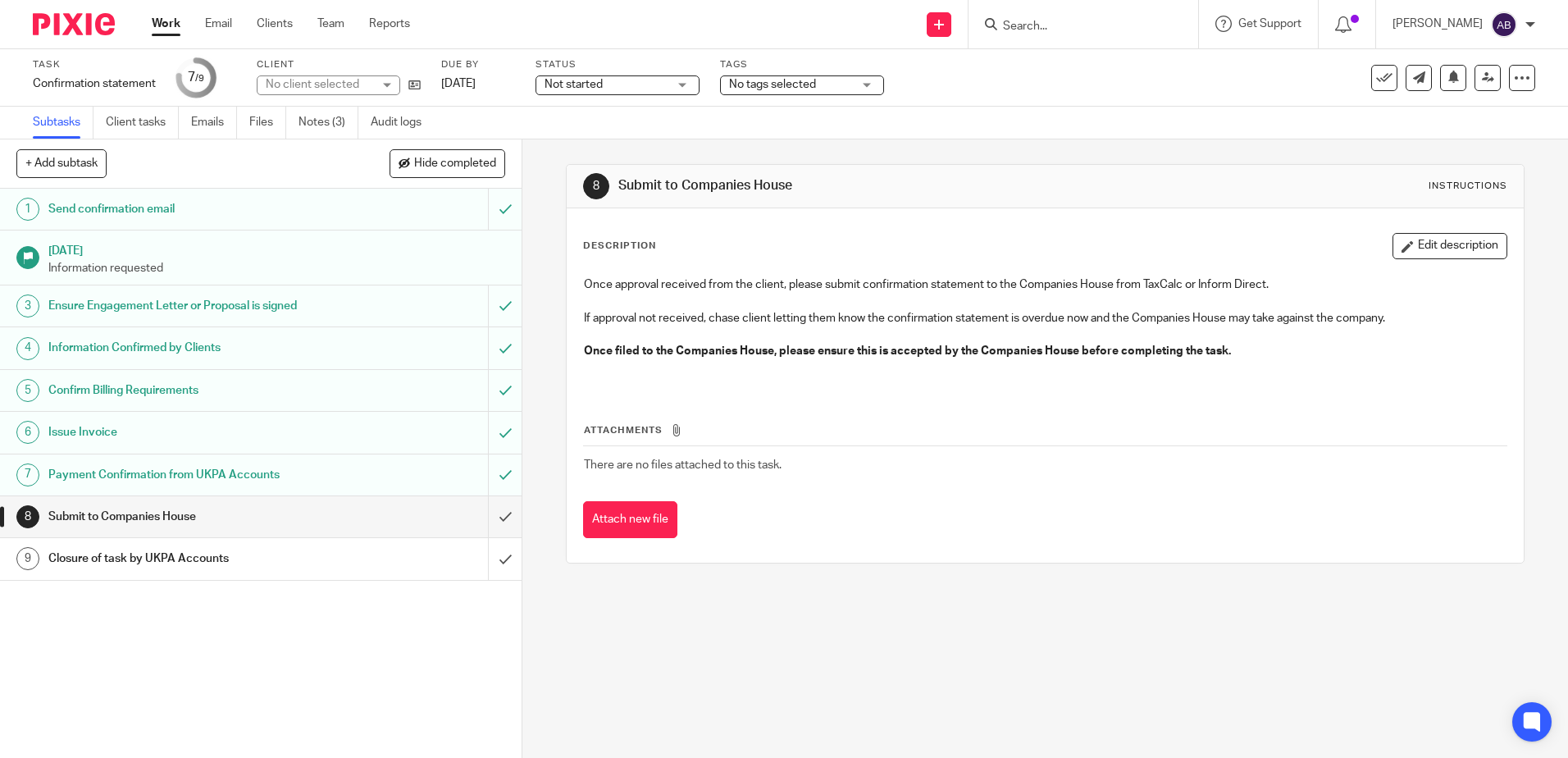
click at [632, 83] on span "Not started" at bounding box center [606, 84] width 123 height 17
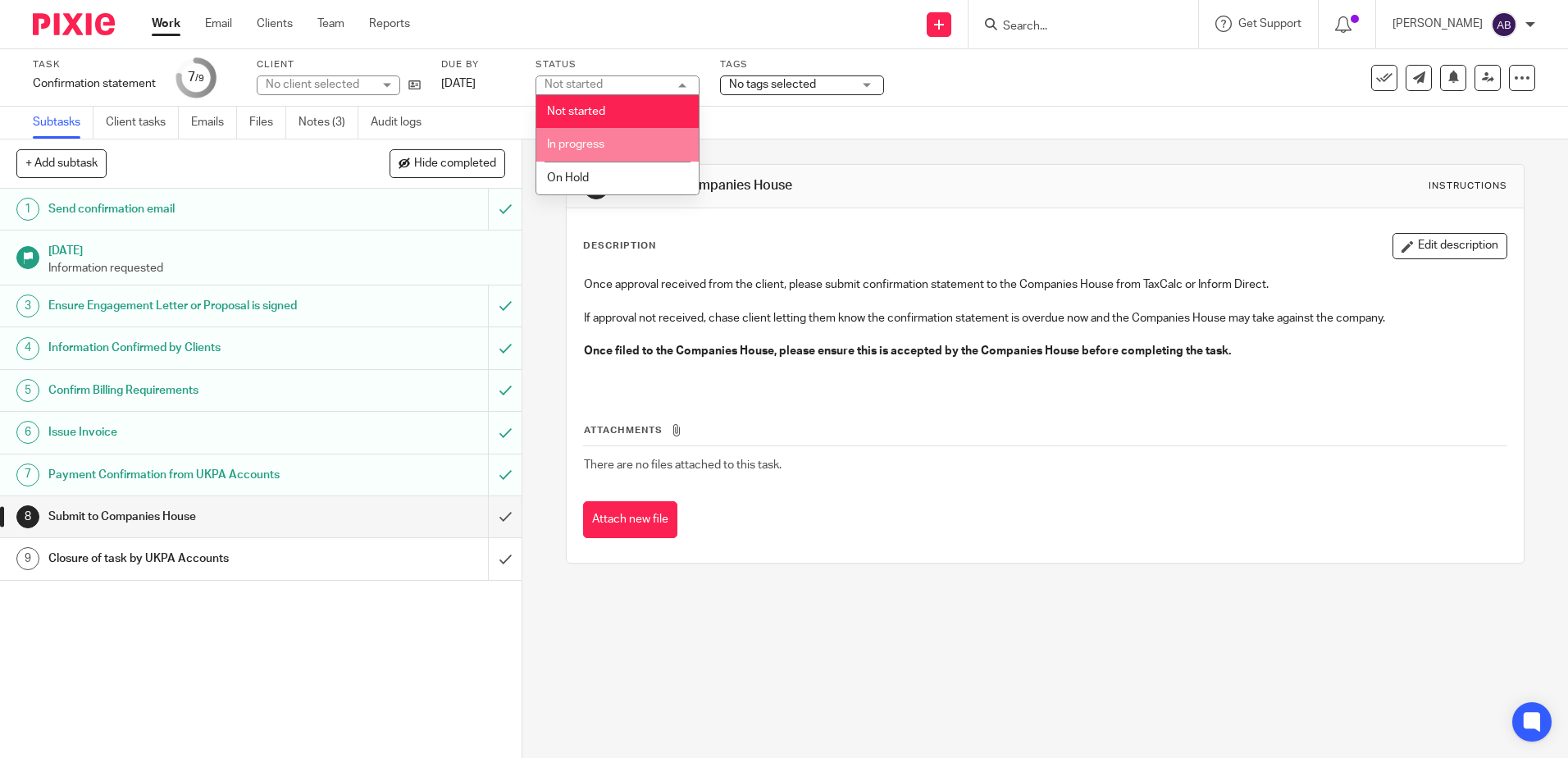
click at [622, 135] on li "In progress" at bounding box center [617, 145] width 162 height 34
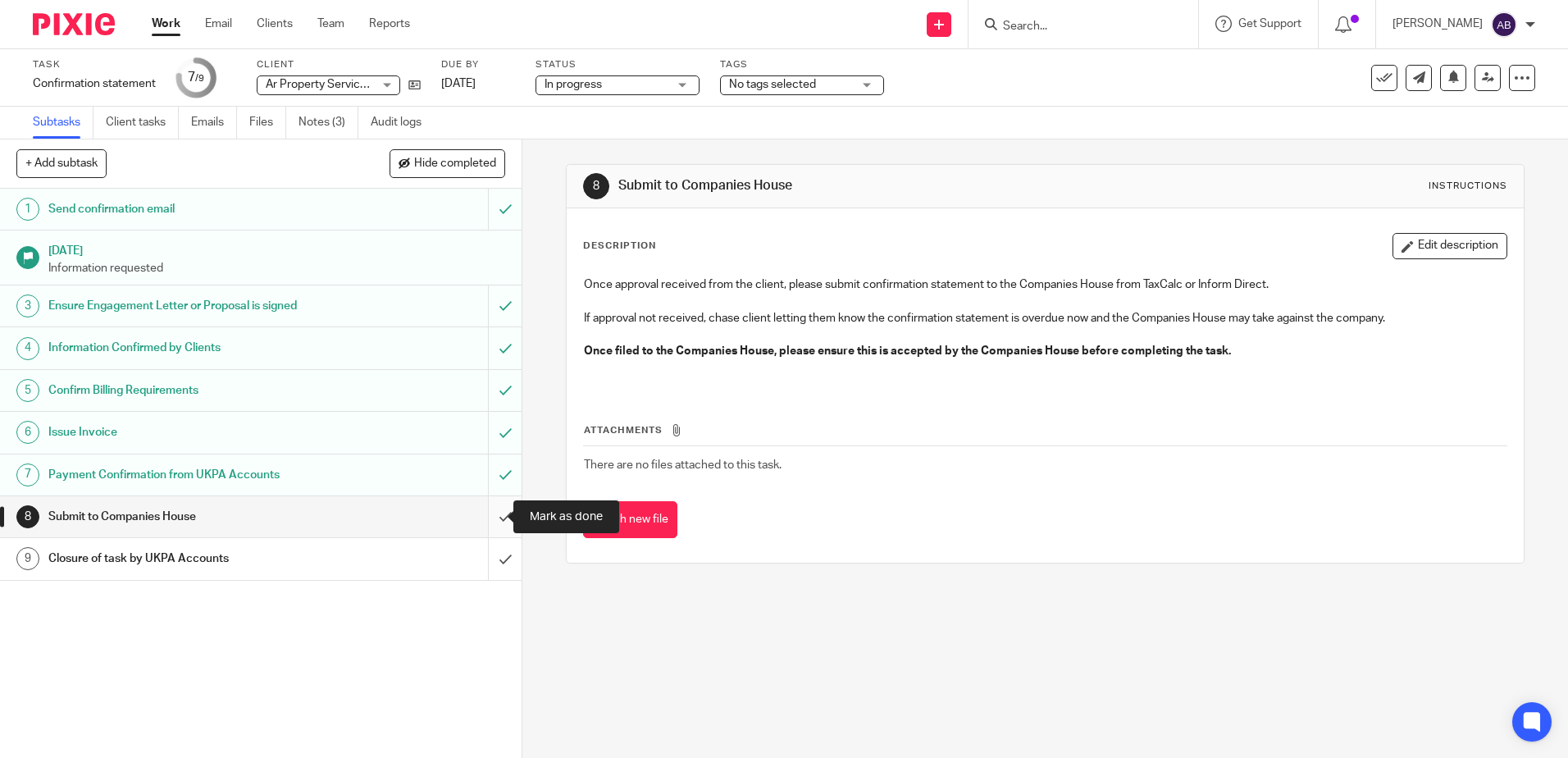
click at [490, 520] on input "submit" at bounding box center [260, 517] width 521 height 41
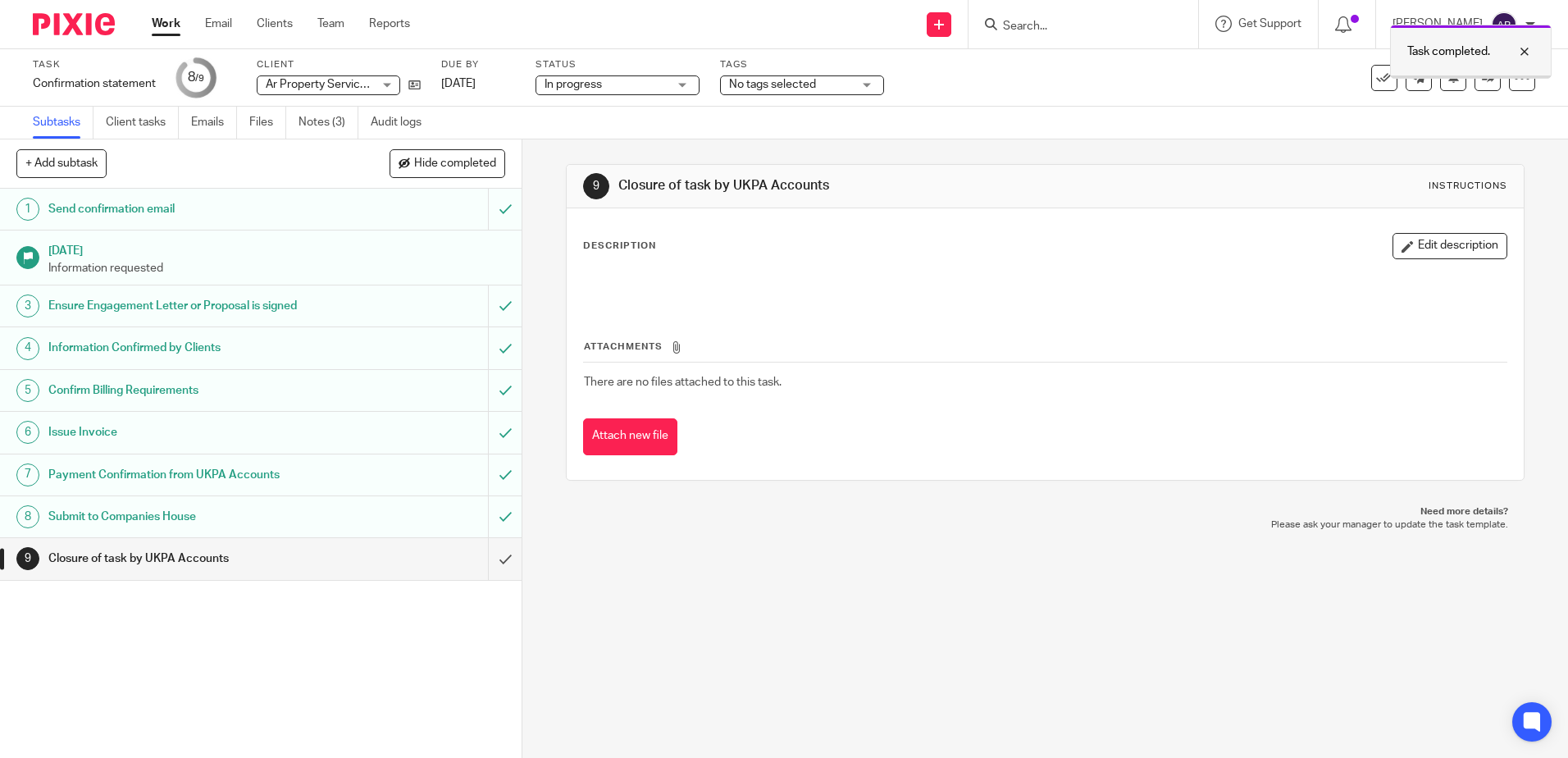
click at [1528, 44] on div at bounding box center [1512, 51] width 44 height 19
click at [1482, 75] on icon at bounding box center [1488, 78] width 12 height 12
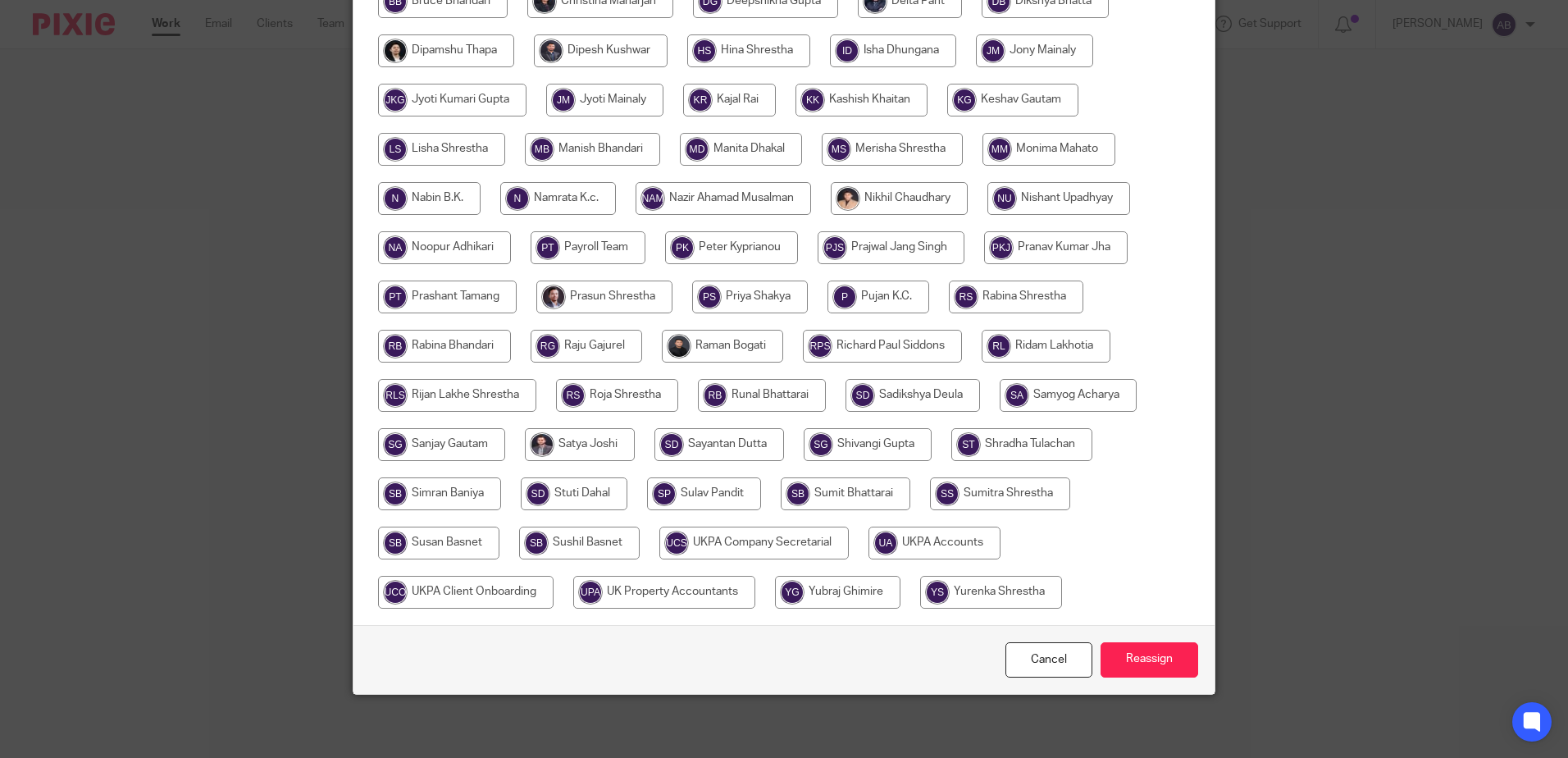
scroll to position [512, 0]
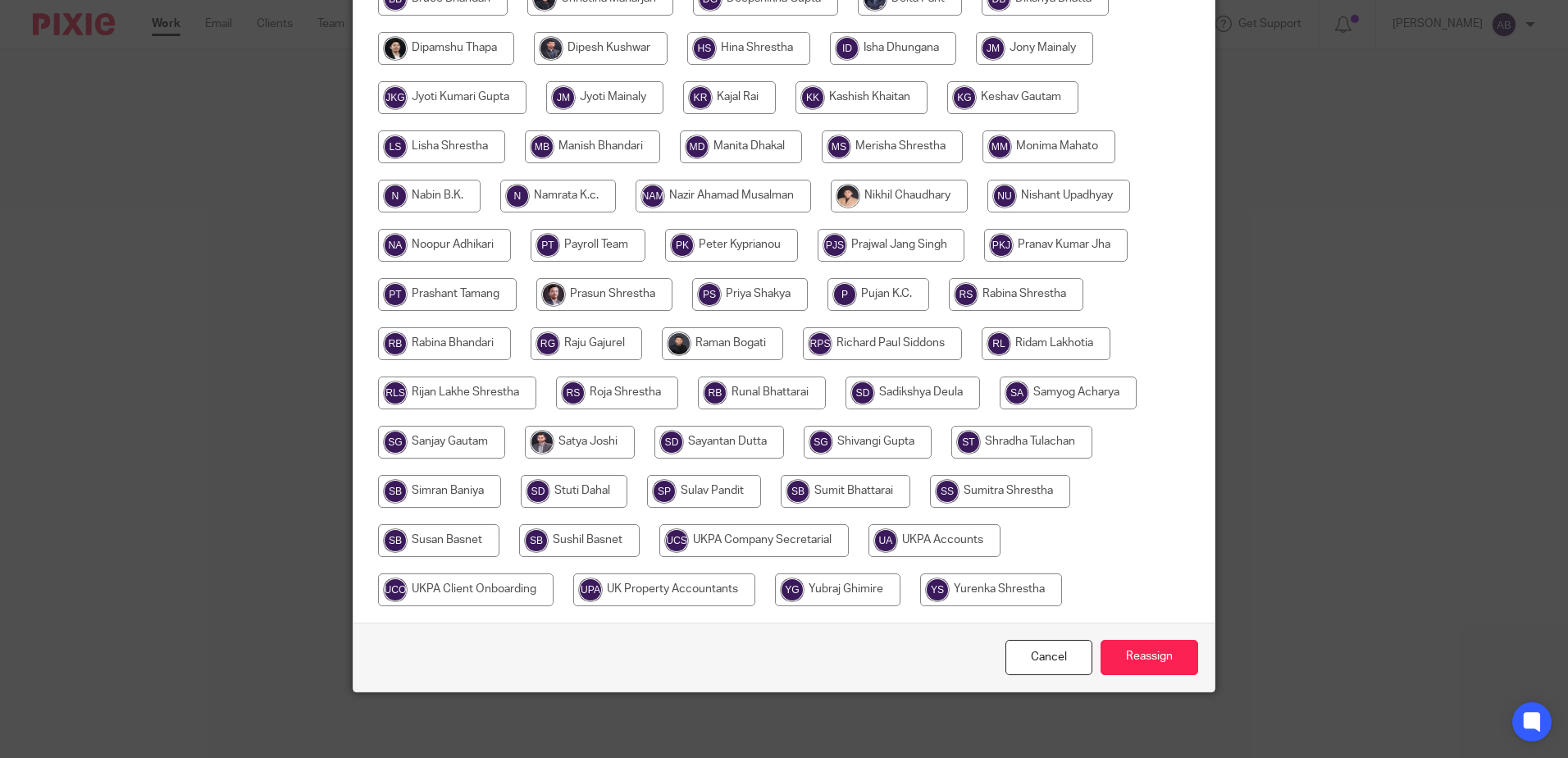
click at [936, 543] on input "radio" at bounding box center [934, 540] width 132 height 33
radio input "true"
click at [1167, 654] on input "Reassign" at bounding box center [1149, 658] width 97 height 35
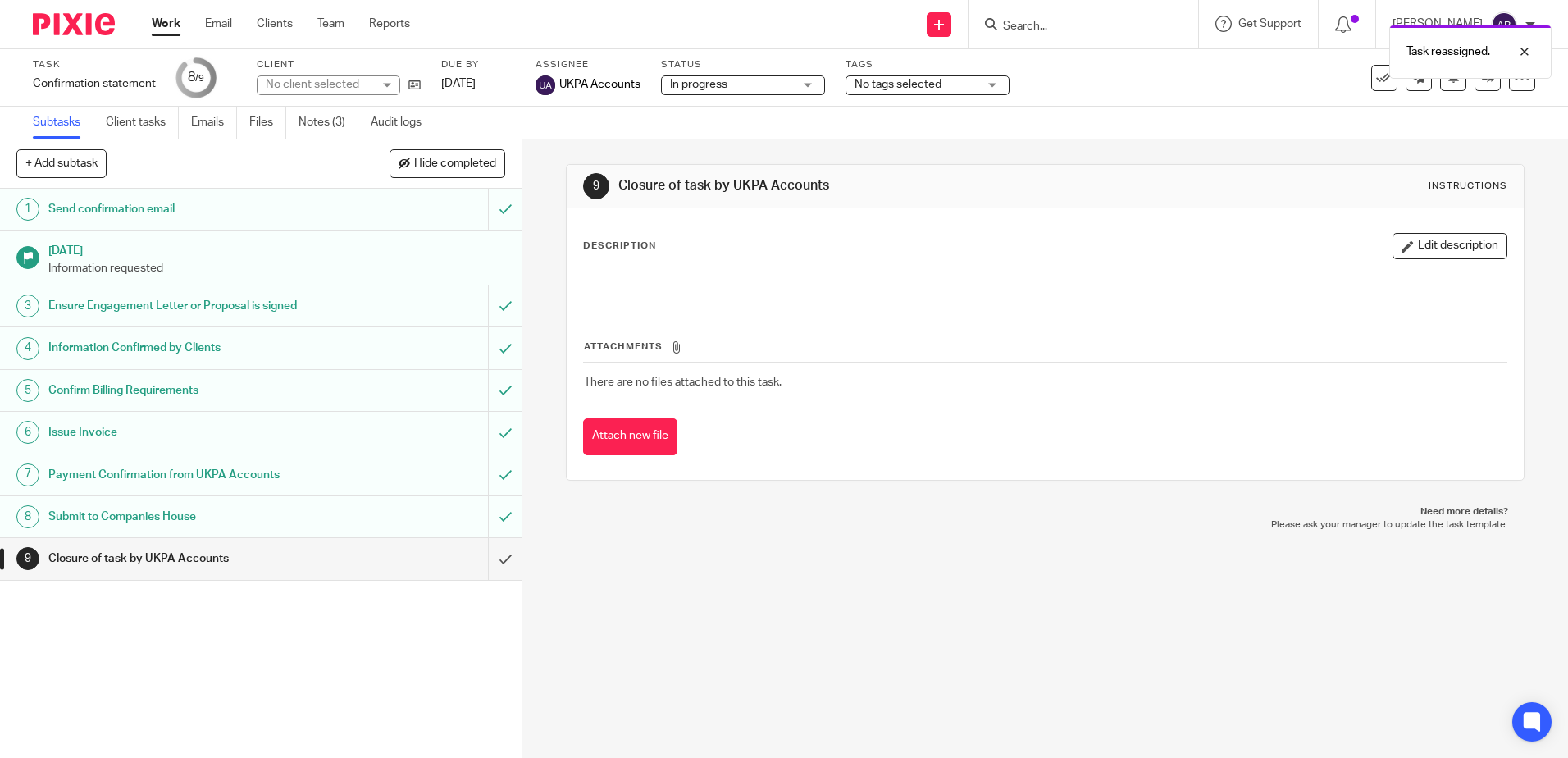
click at [165, 27] on link "Work" at bounding box center [166, 24] width 28 height 17
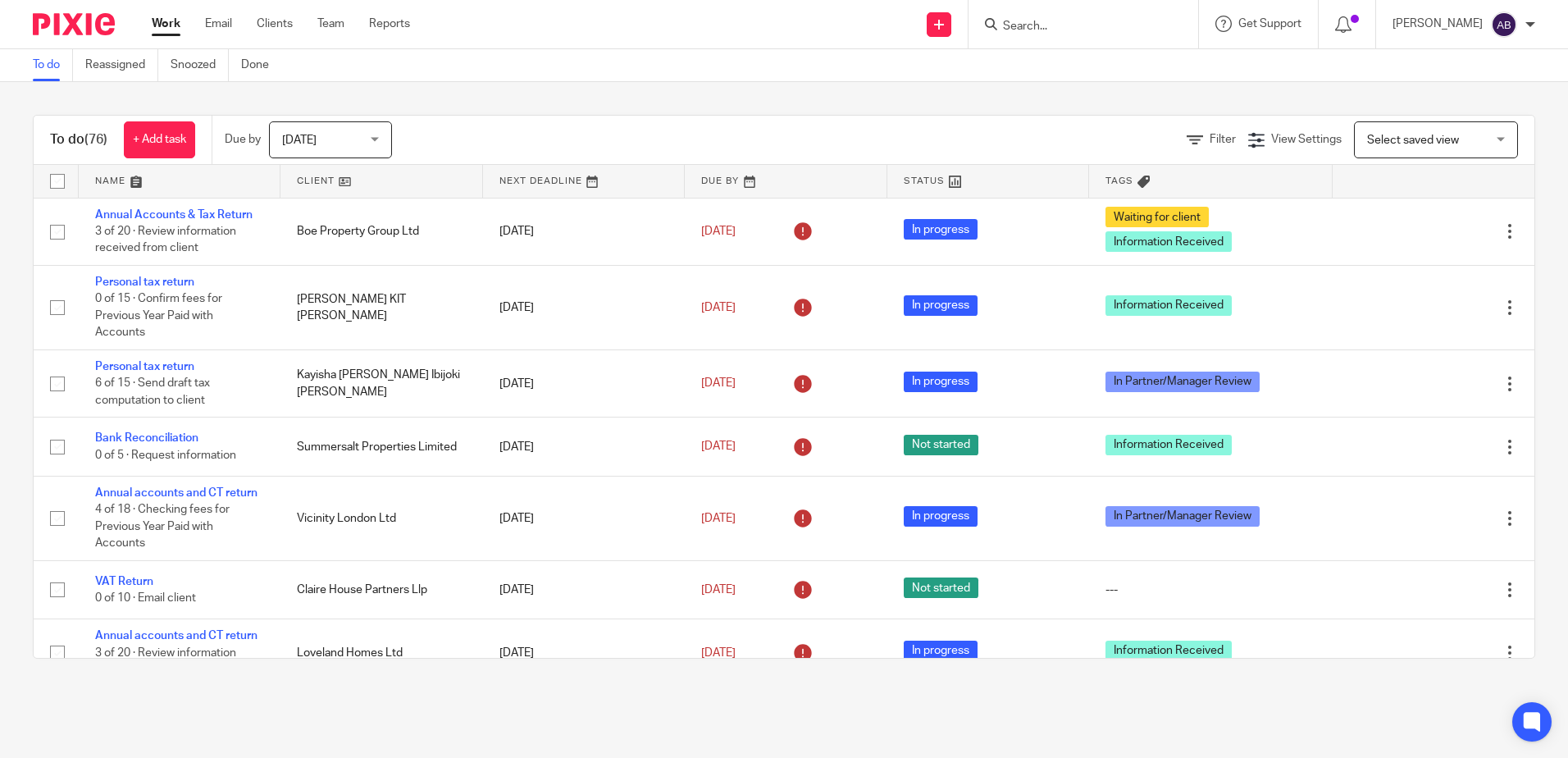
click at [1124, 29] on input "Search" at bounding box center [1075, 27] width 148 height 15
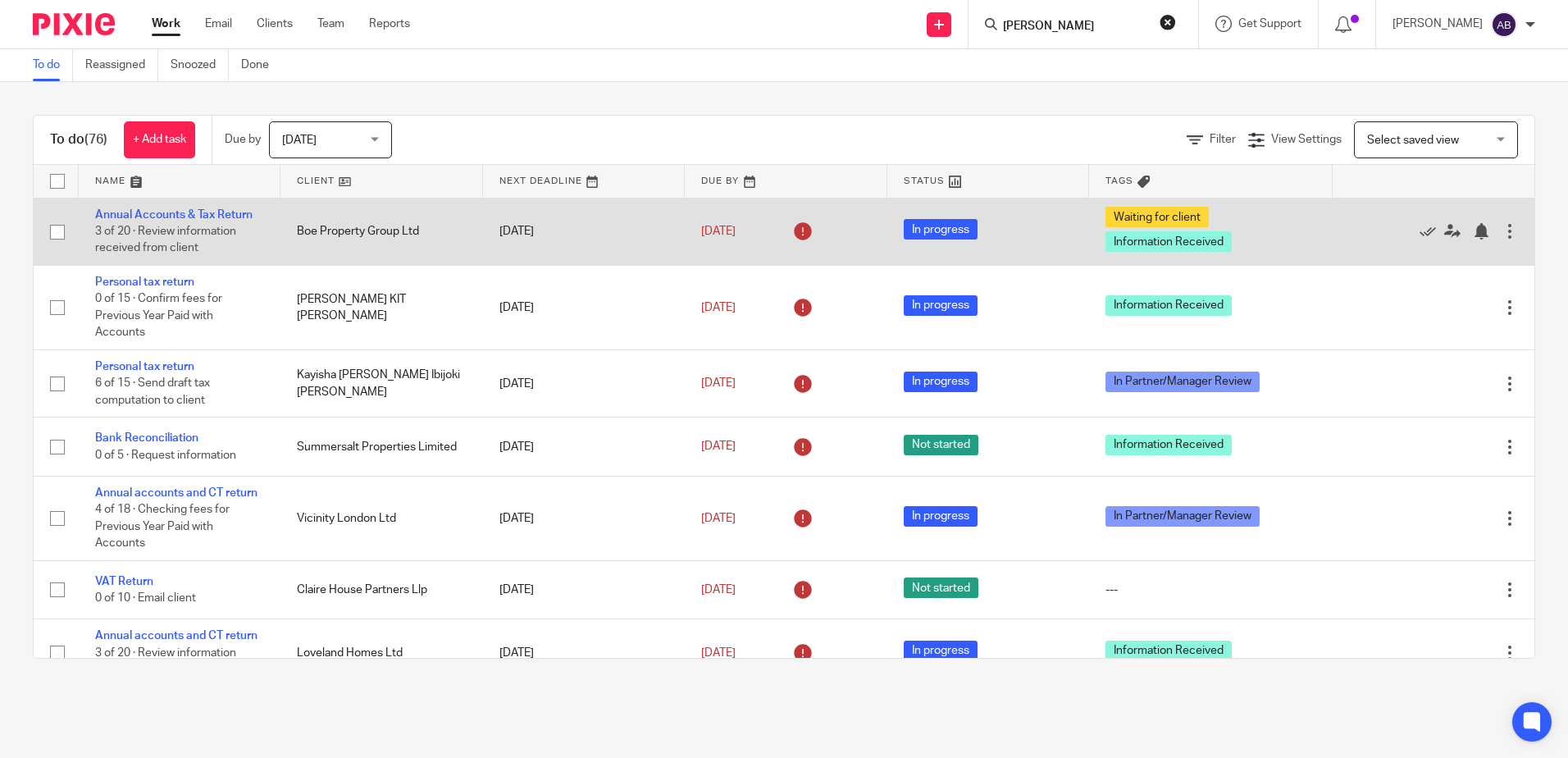
type input "erika"
click button "submit" at bounding box center [0, 0] width 0 height 0
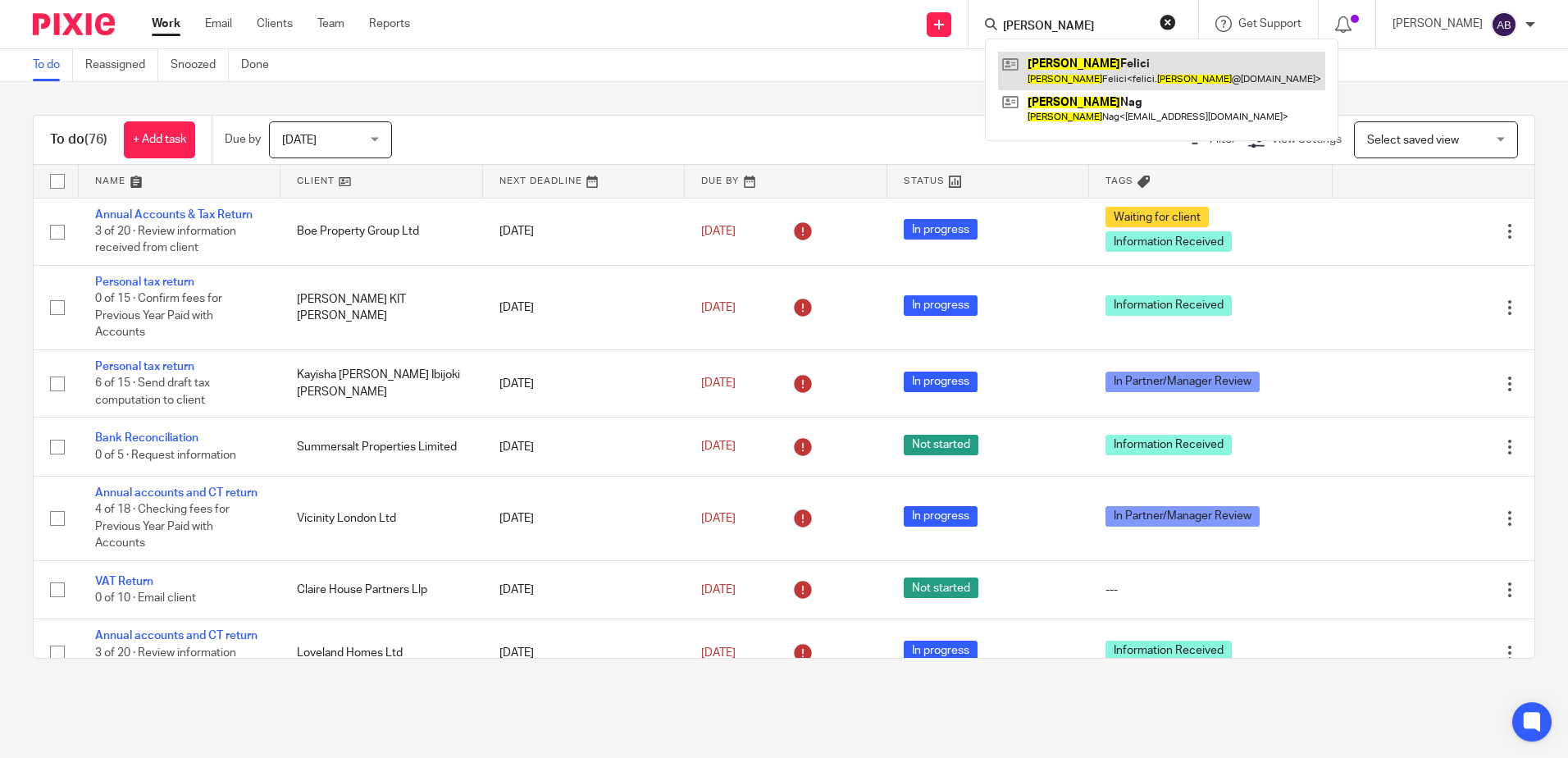
click at [1113, 73] on link at bounding box center [1162, 70] width 328 height 38
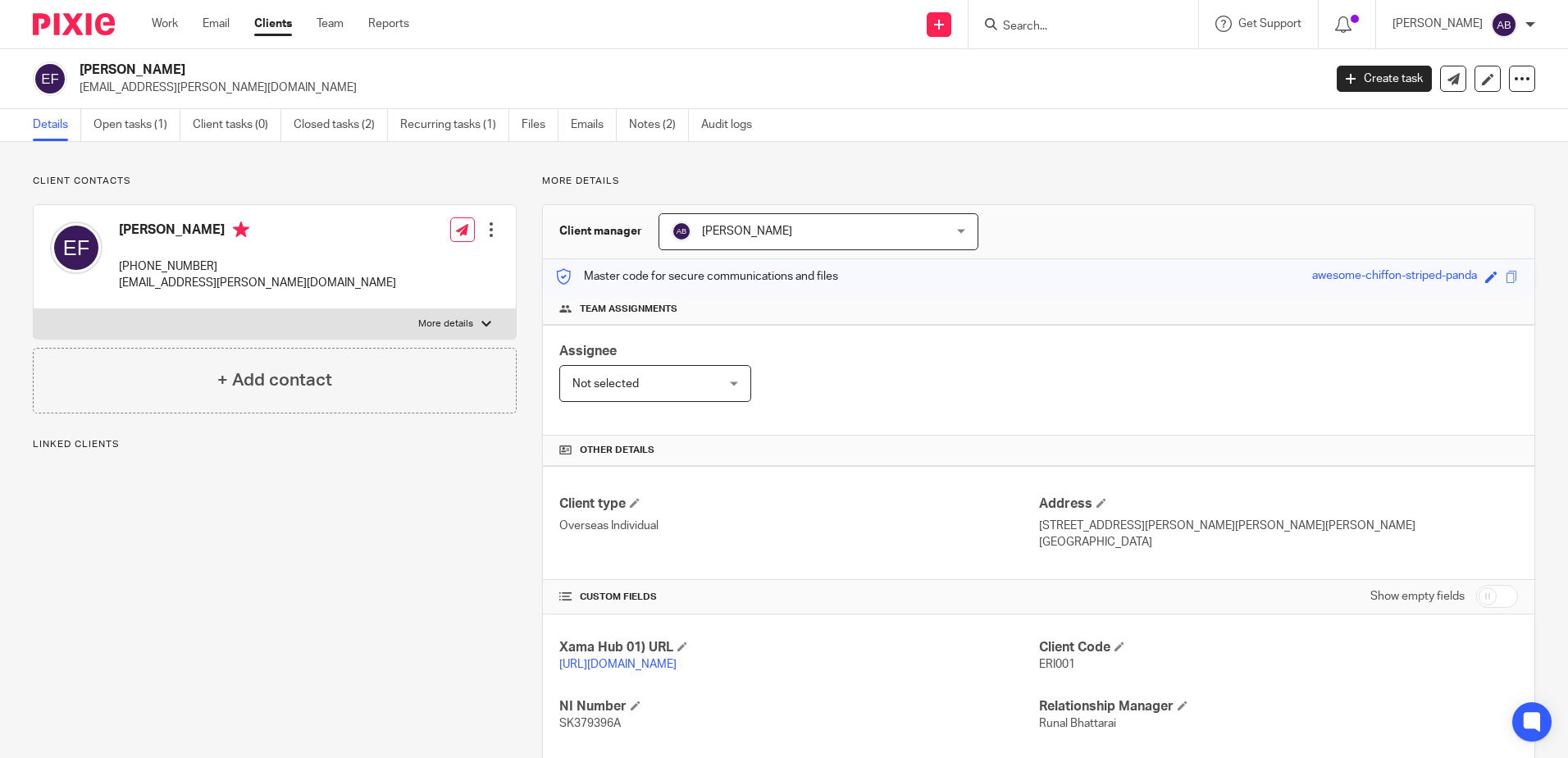
scroll to position [166, 0]
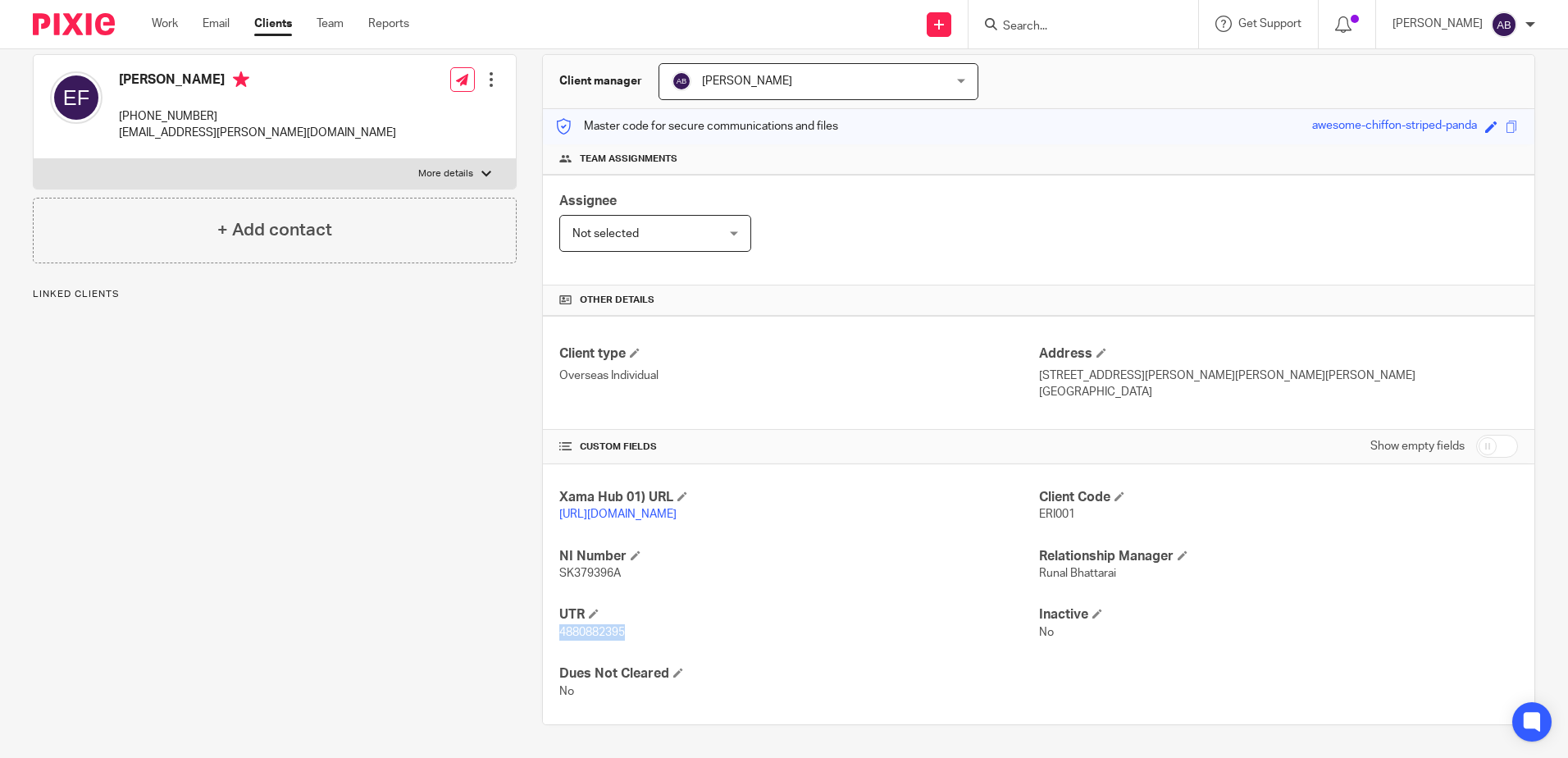
drag, startPoint x: 625, startPoint y: 632, endPoint x: 555, endPoint y: 634, distance: 70.0
click at [560, 634] on p "4880882395" at bounding box center [799, 632] width 479 height 17
copy span "4880882395"
